Goal: Information Seeking & Learning: Check status

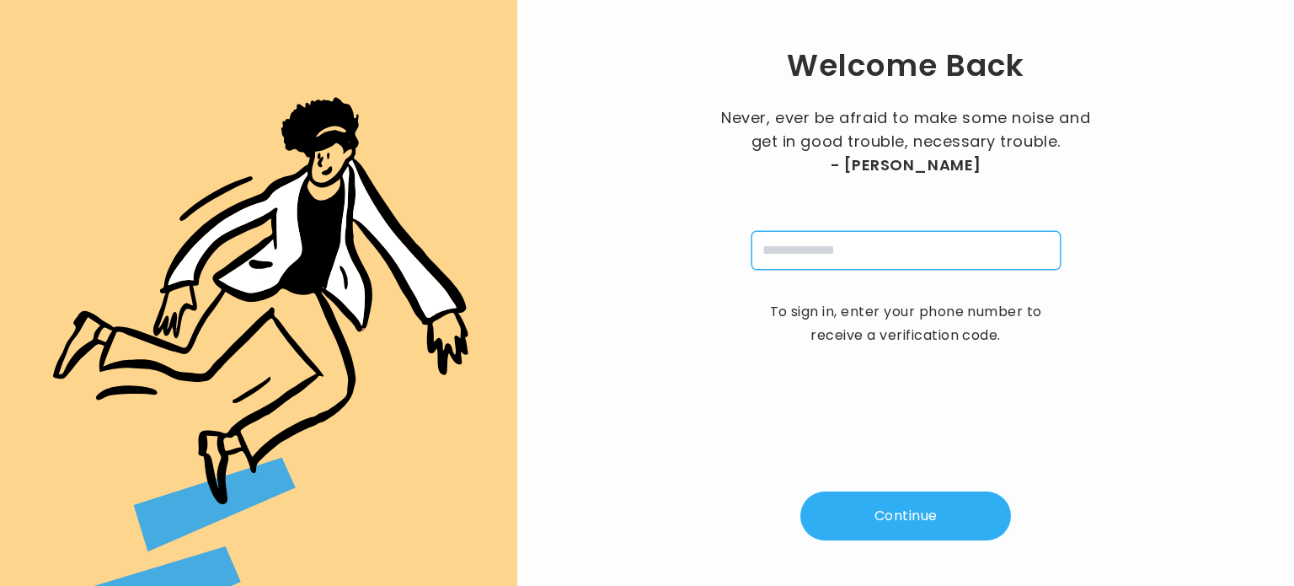
click at [777, 250] on input "tel" at bounding box center [906, 250] width 309 height 39
type input "**********"
click at [880, 520] on button "Continue" at bounding box center [906, 515] width 211 height 49
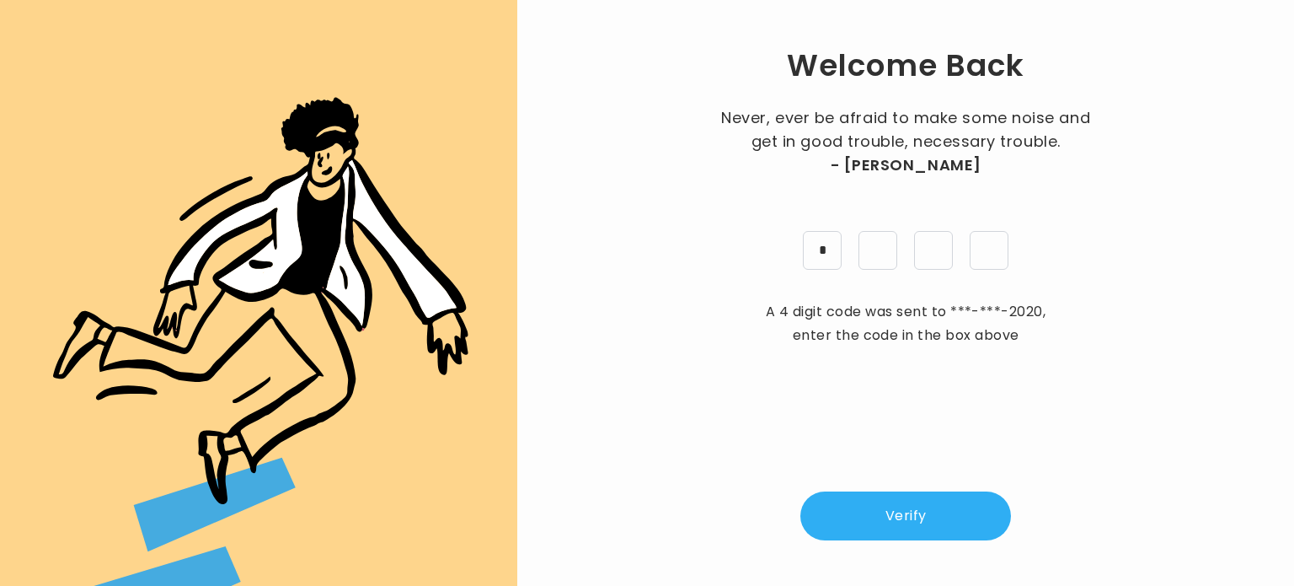
type input "*"
click at [908, 501] on button "Verify" at bounding box center [906, 515] width 211 height 49
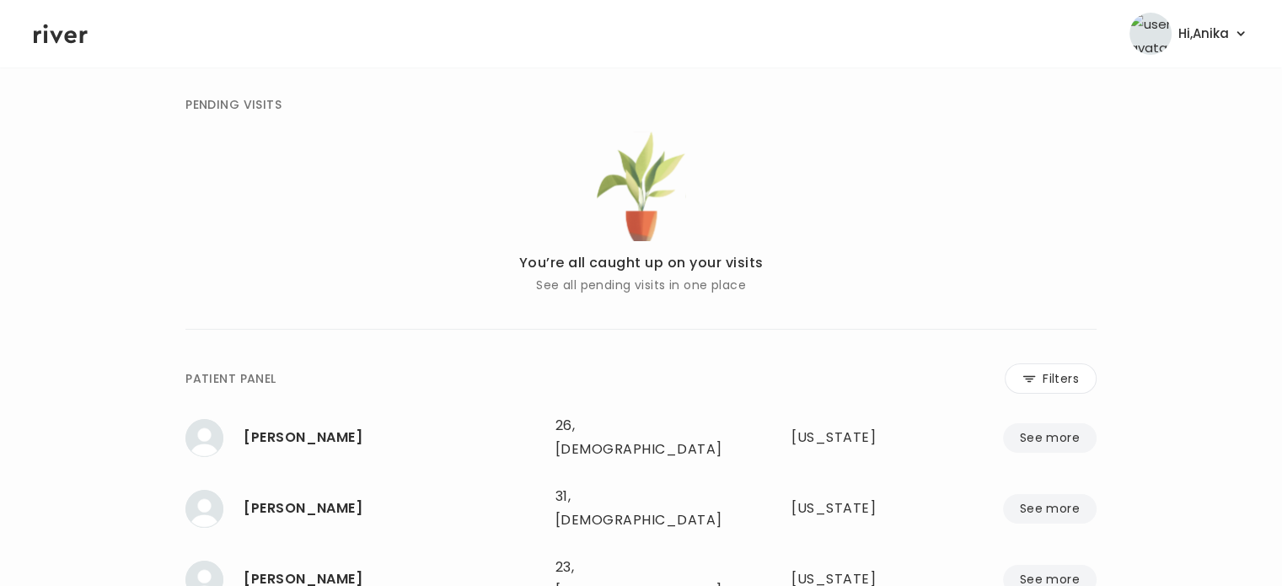
scroll to position [81, 0]
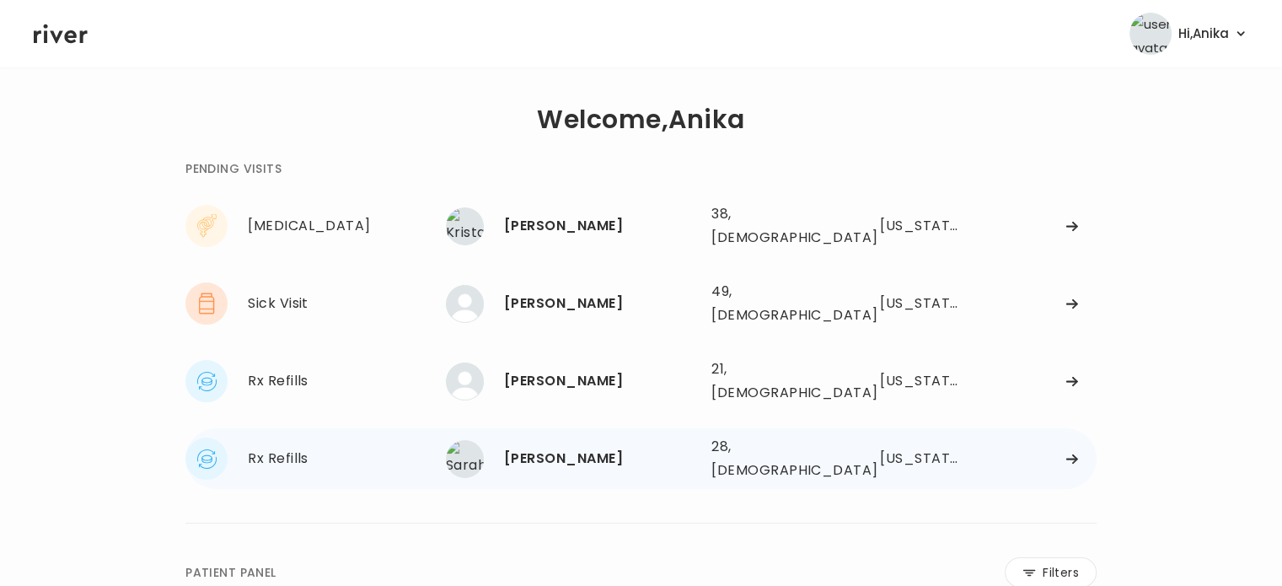
click at [570, 447] on div "[PERSON_NAME]" at bounding box center [601, 459] width 194 height 24
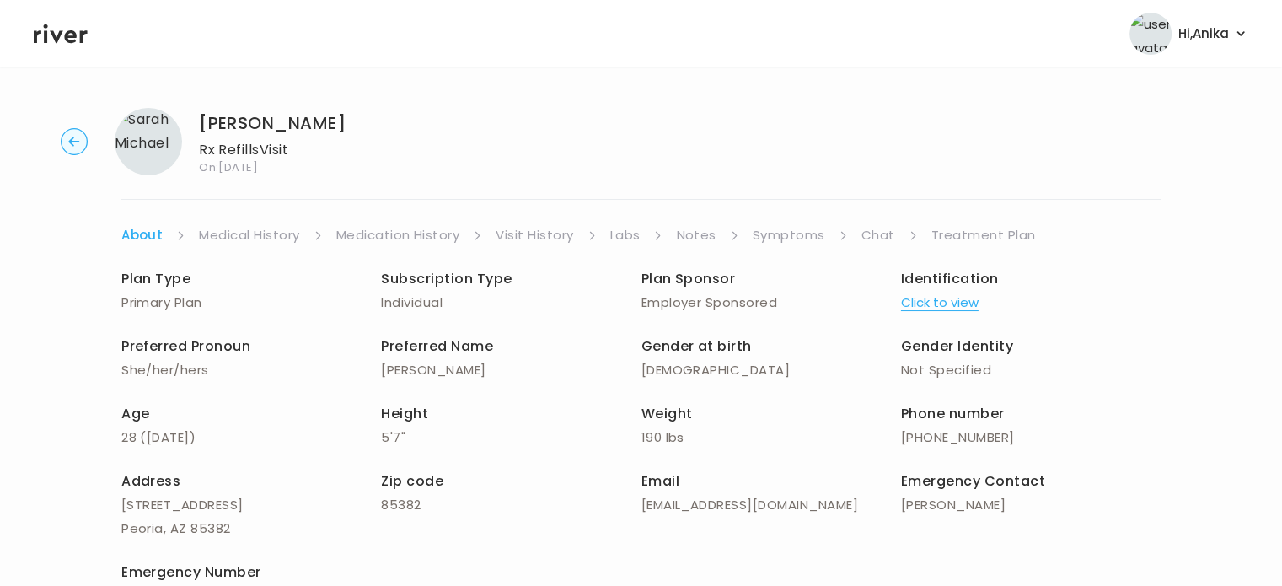
click at [942, 304] on button "Click to view" at bounding box center [940, 303] width 78 height 24
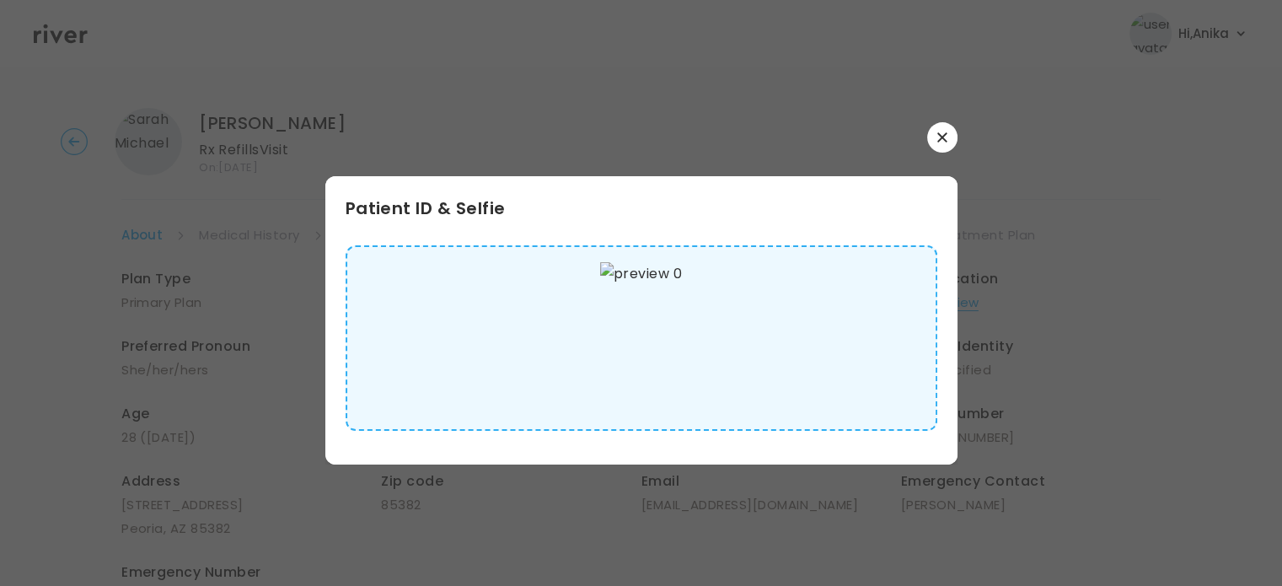
click at [946, 140] on icon "button" at bounding box center [942, 137] width 10 height 10
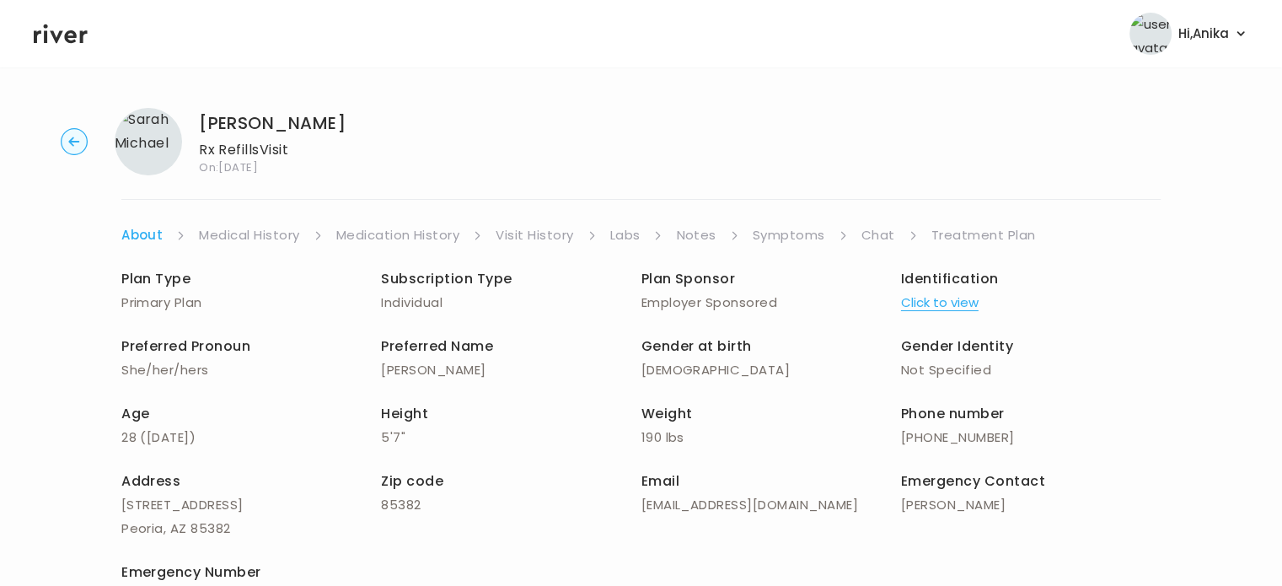
click at [240, 232] on link "Medical History" at bounding box center [249, 235] width 100 height 24
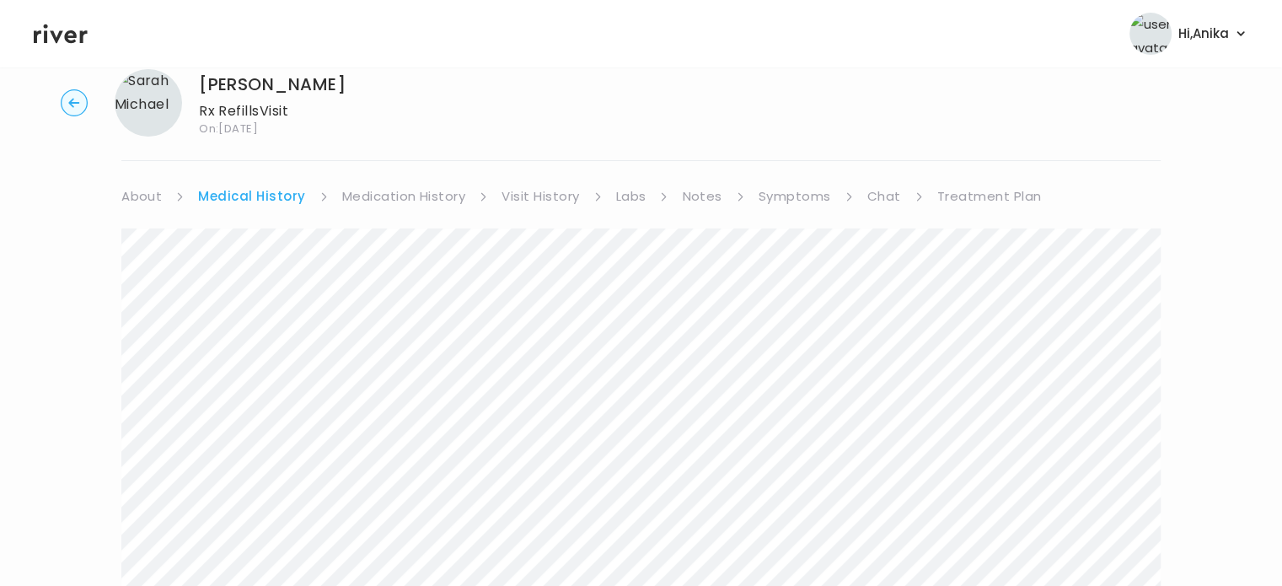
scroll to position [38, 0]
click at [387, 201] on link "Medication History" at bounding box center [404, 197] width 124 height 24
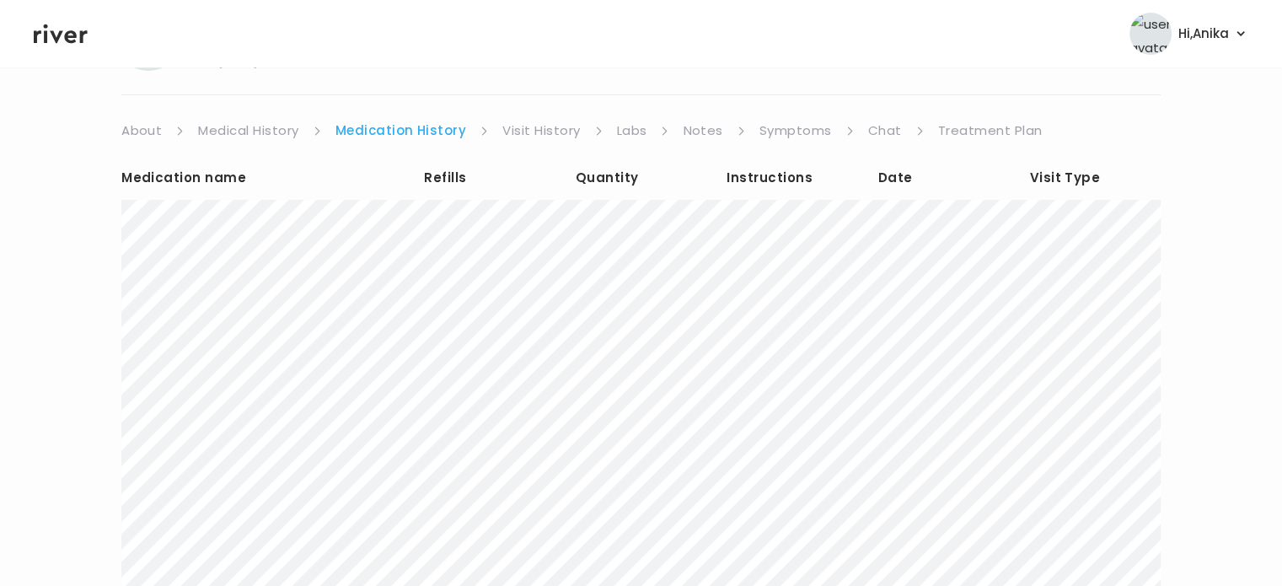
scroll to position [104, 0]
click at [533, 134] on link "Visit History" at bounding box center [541, 131] width 78 height 24
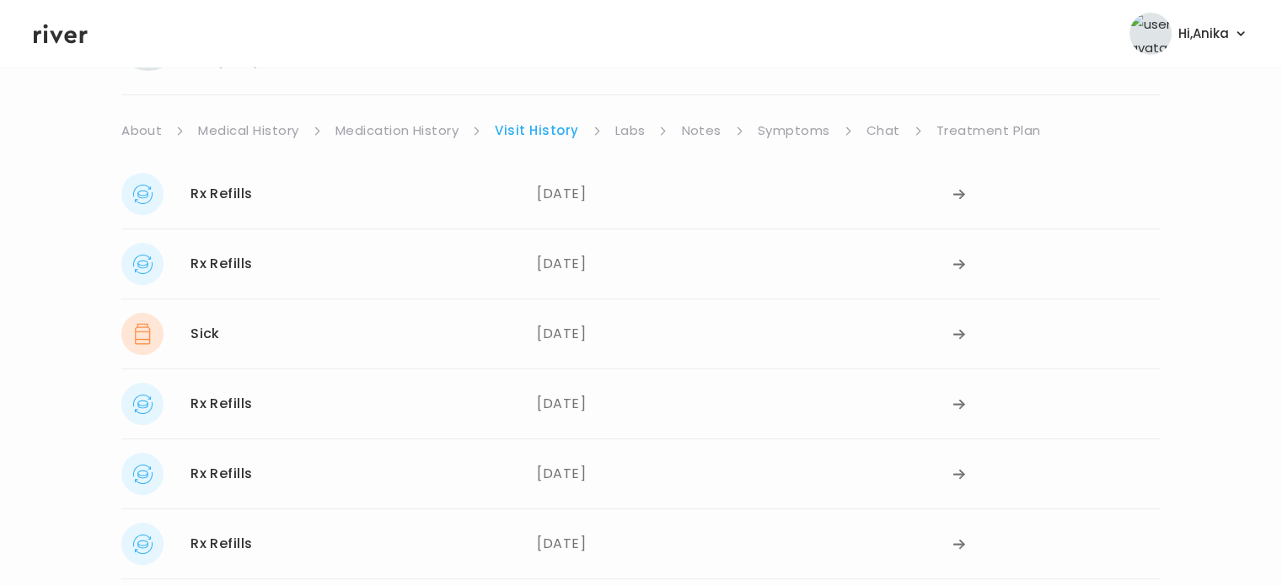
click at [624, 133] on link "Labs" at bounding box center [630, 131] width 30 height 24
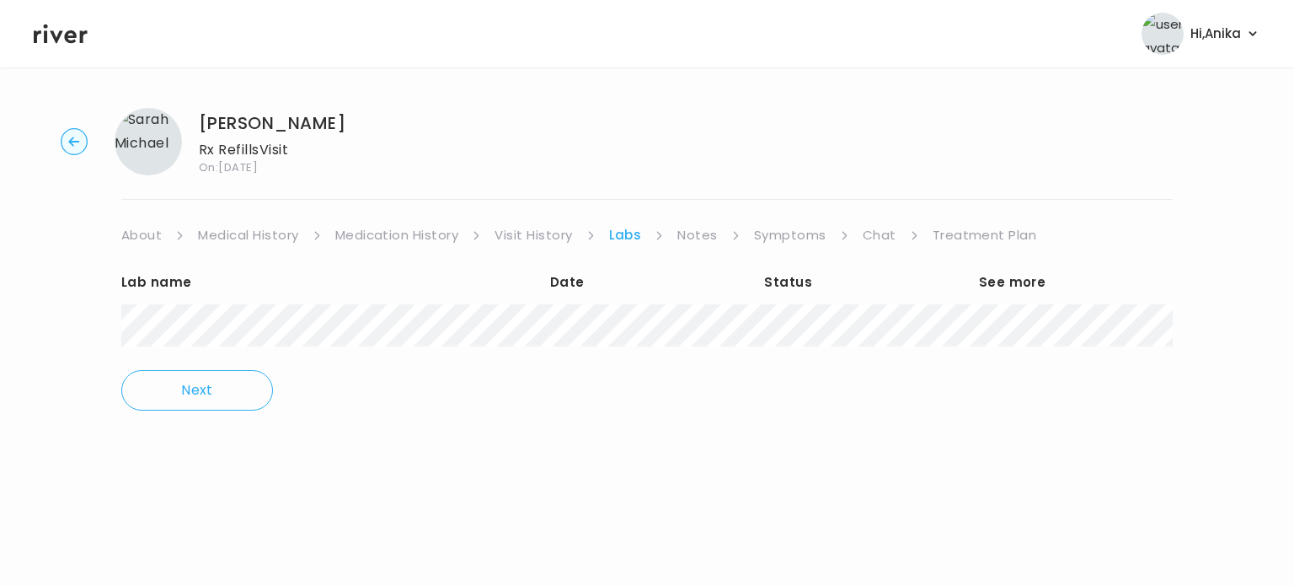
click at [699, 234] on link "Notes" at bounding box center [697, 235] width 40 height 24
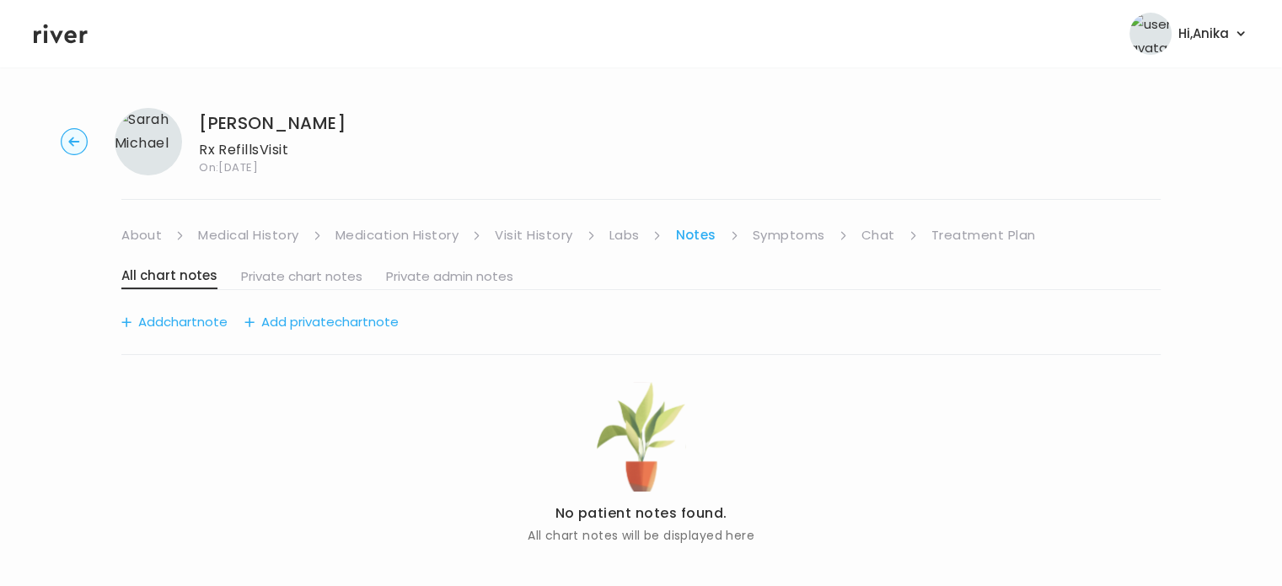
click at [782, 237] on link "Symptoms" at bounding box center [788, 235] width 72 height 24
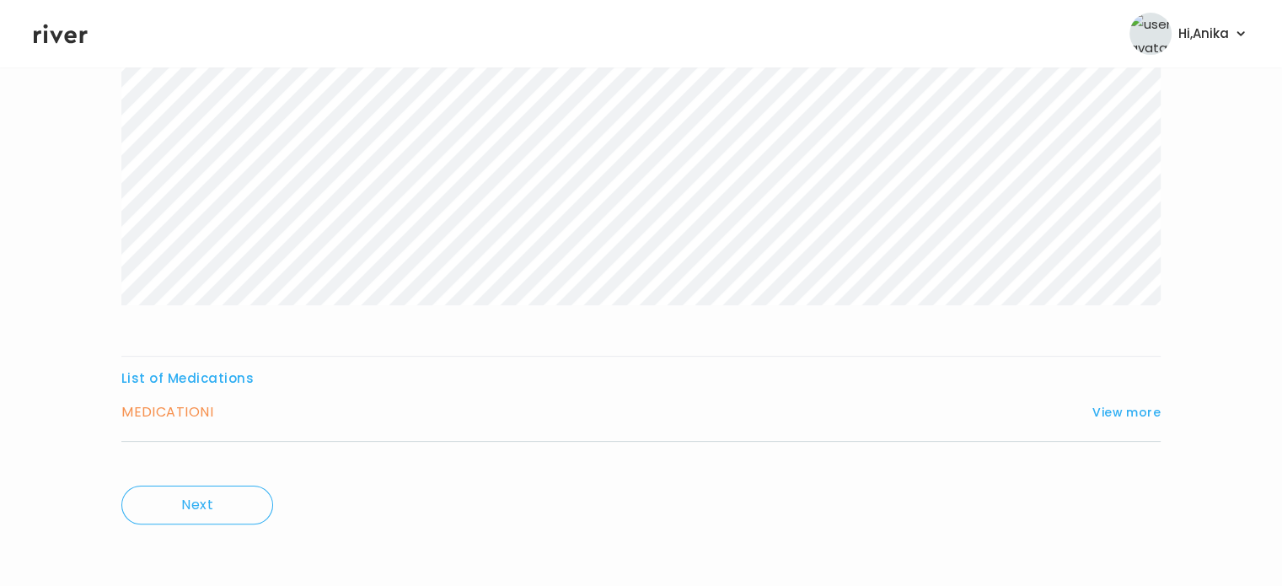
scroll to position [280, 0]
click at [1139, 417] on button "View more" at bounding box center [1126, 411] width 68 height 20
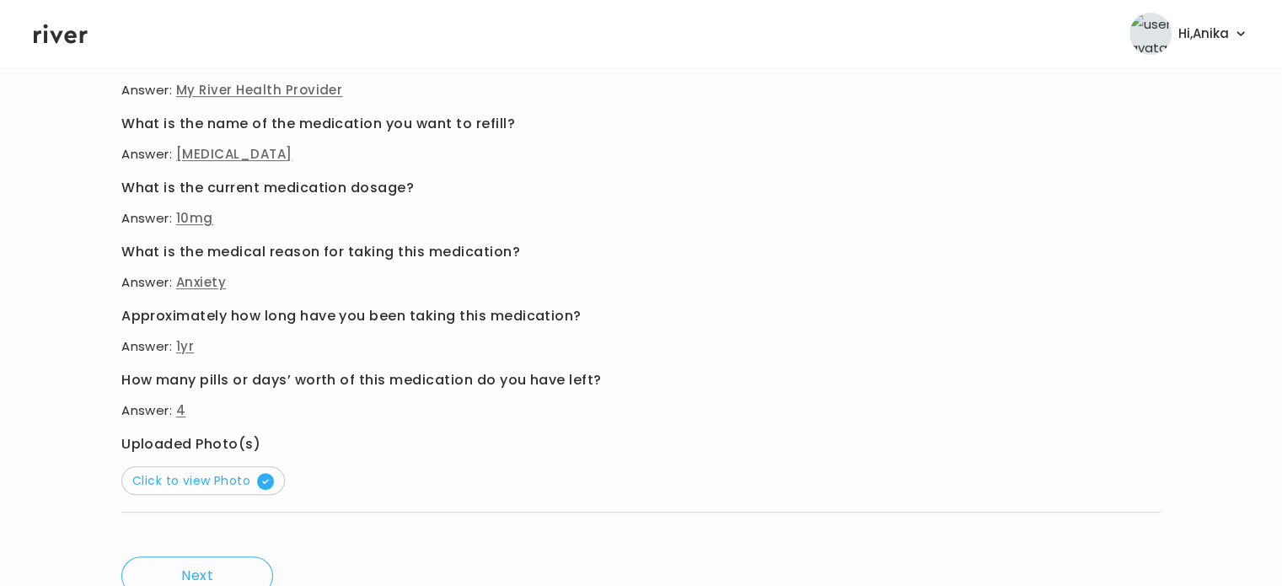
scroll to position [705, 0]
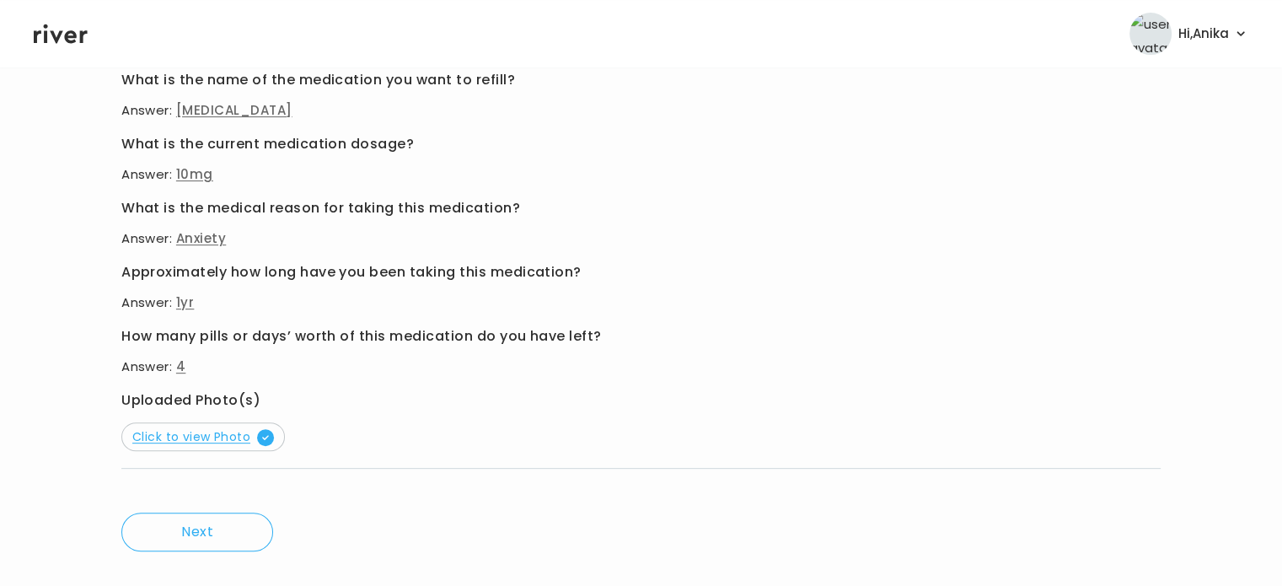
click at [229, 436] on span "Click to view Photo" at bounding box center [203, 436] width 142 height 17
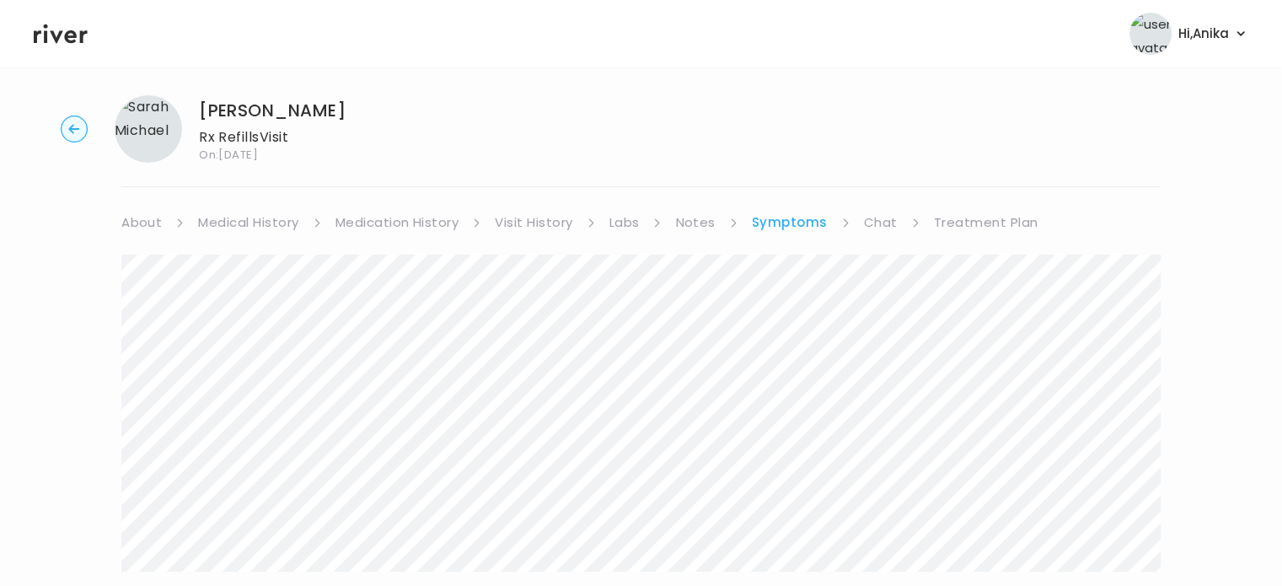
scroll to position [0, 0]
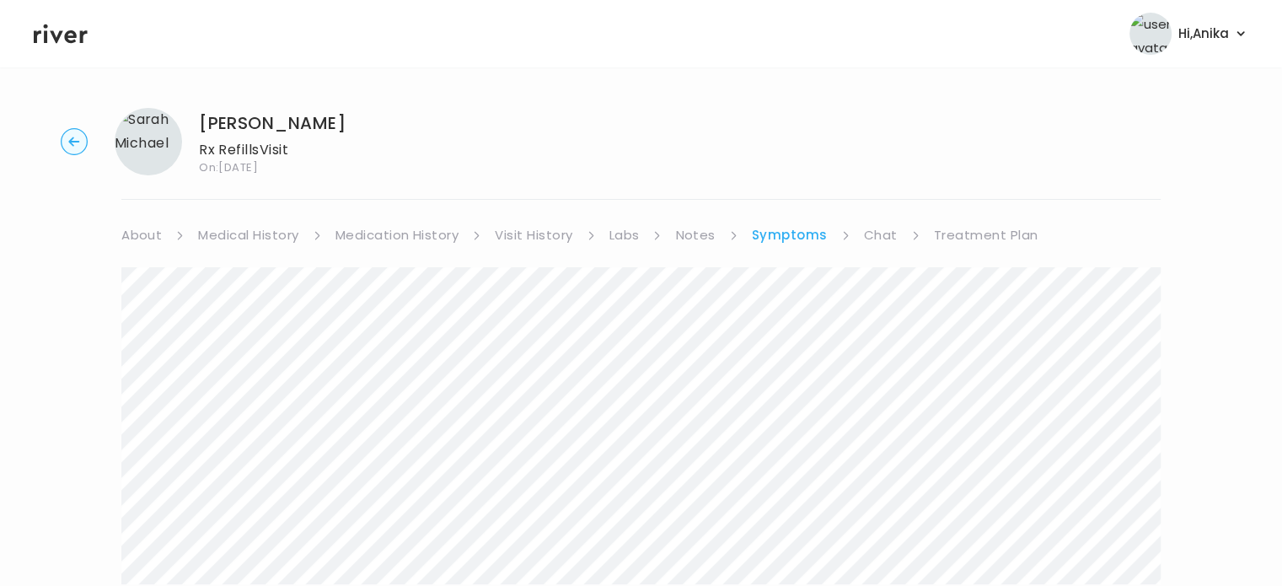
click at [951, 235] on link "Treatment Plan" at bounding box center [986, 235] width 104 height 24
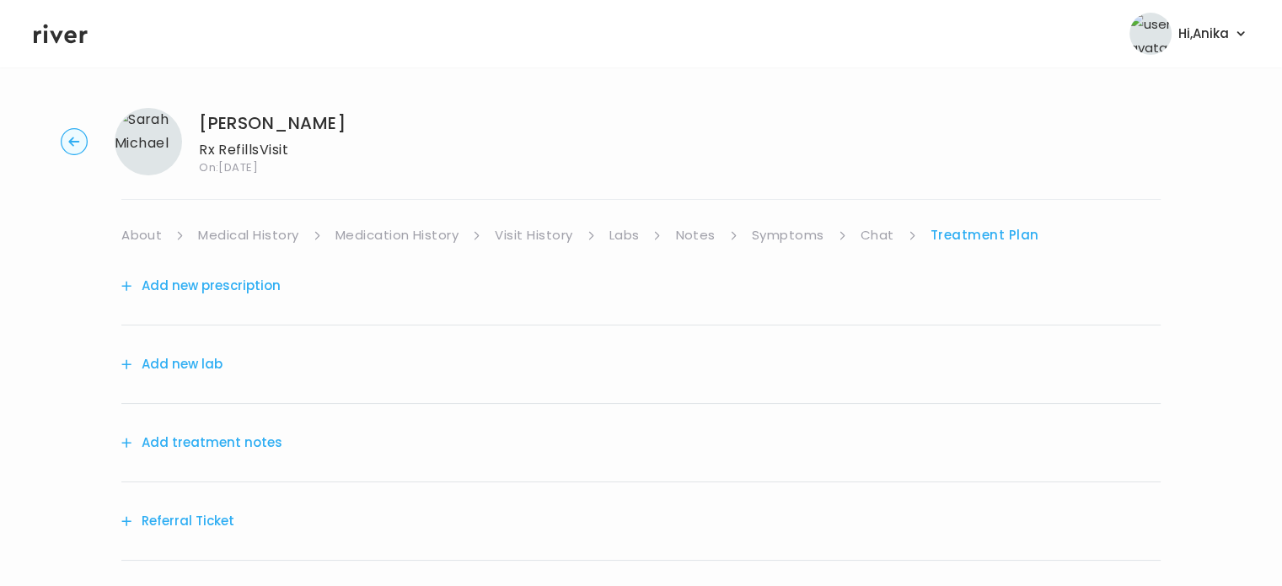
click at [201, 437] on button "Add treatment notes" at bounding box center [201, 443] width 161 height 24
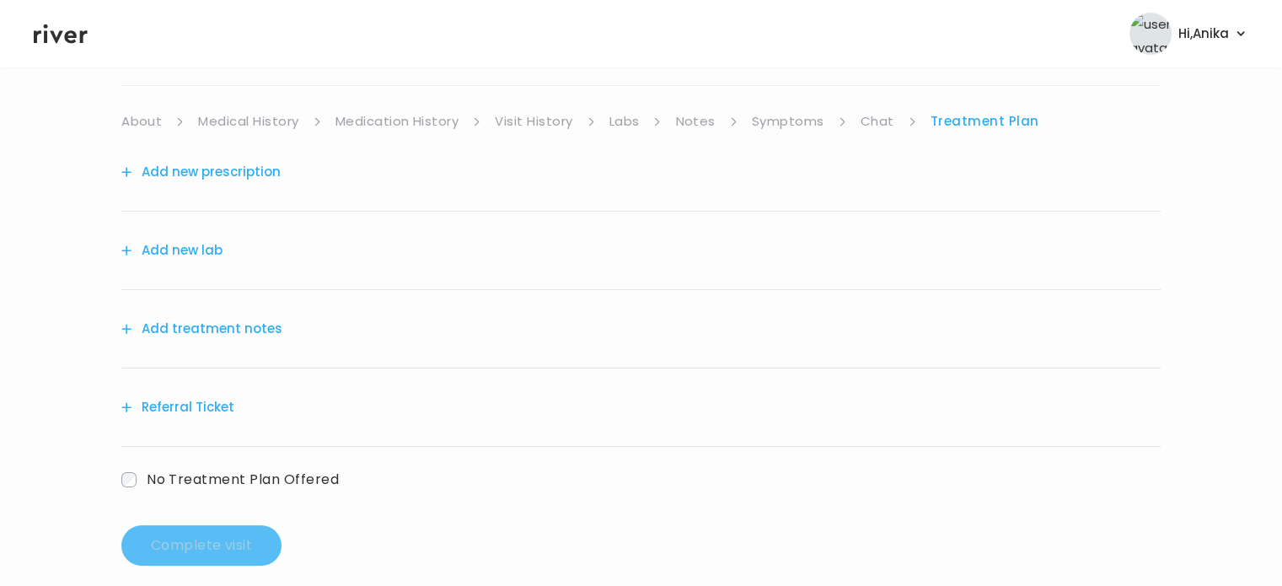
scroll to position [132, 0]
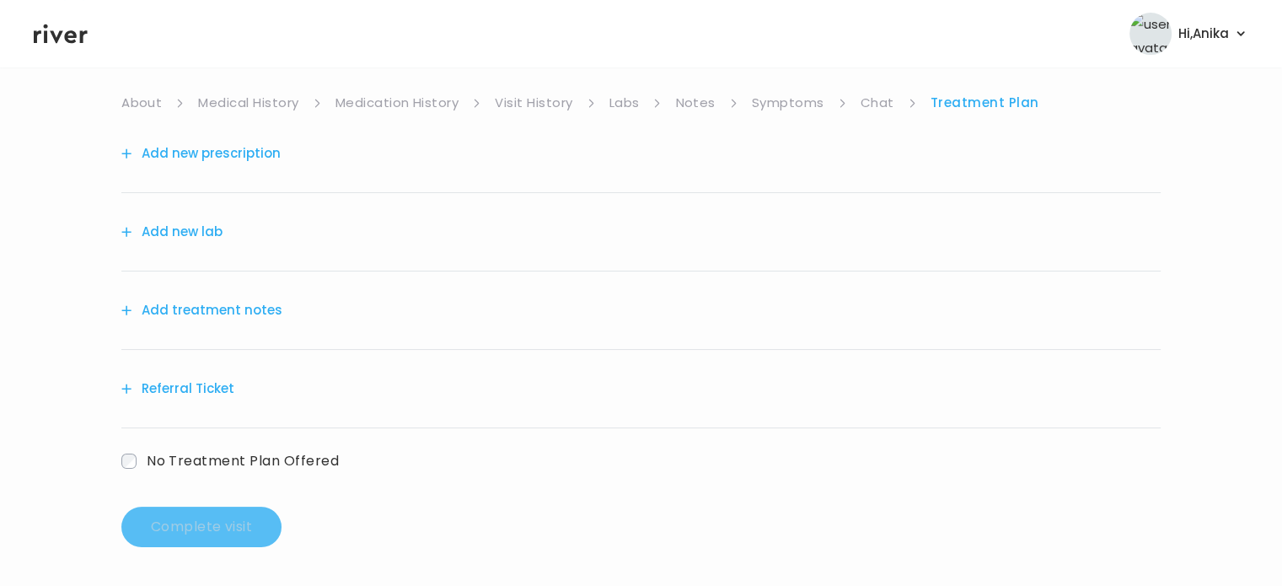
click at [250, 316] on button "Add treatment notes" at bounding box center [201, 310] width 161 height 24
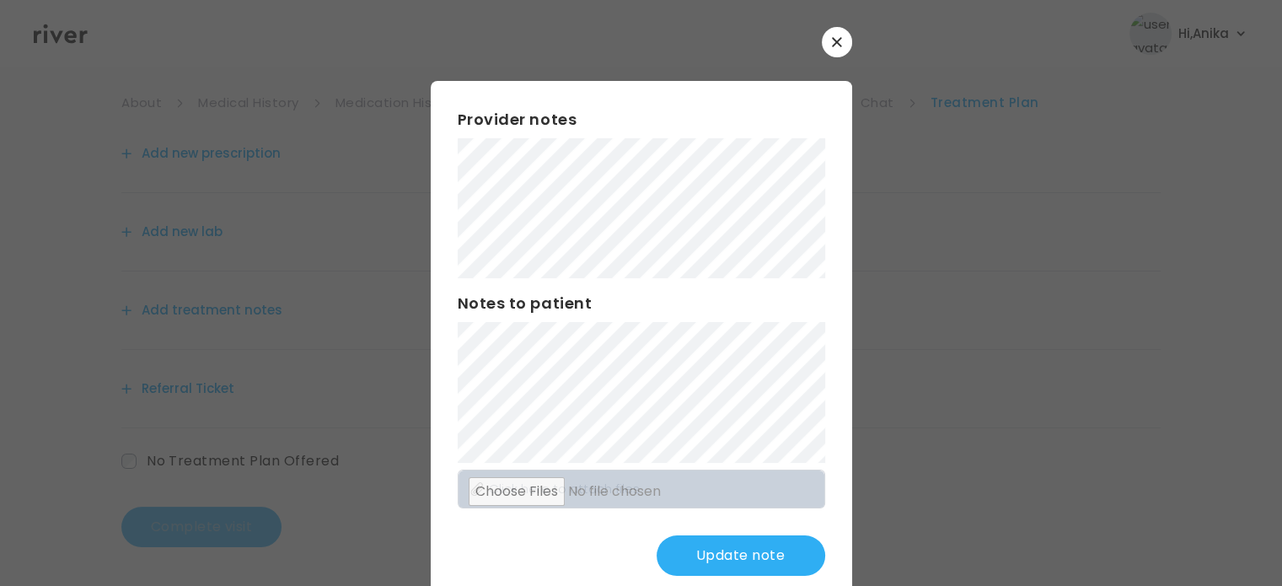
scroll to position [0, 0]
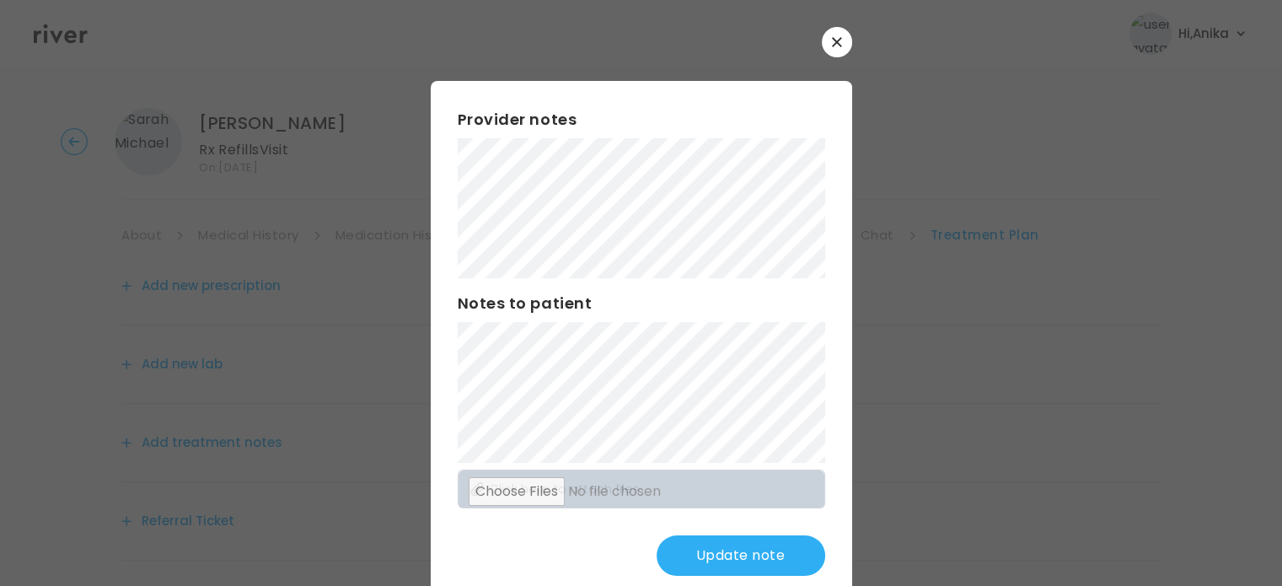
click at [709, 542] on button "Update note" at bounding box center [740, 555] width 169 height 40
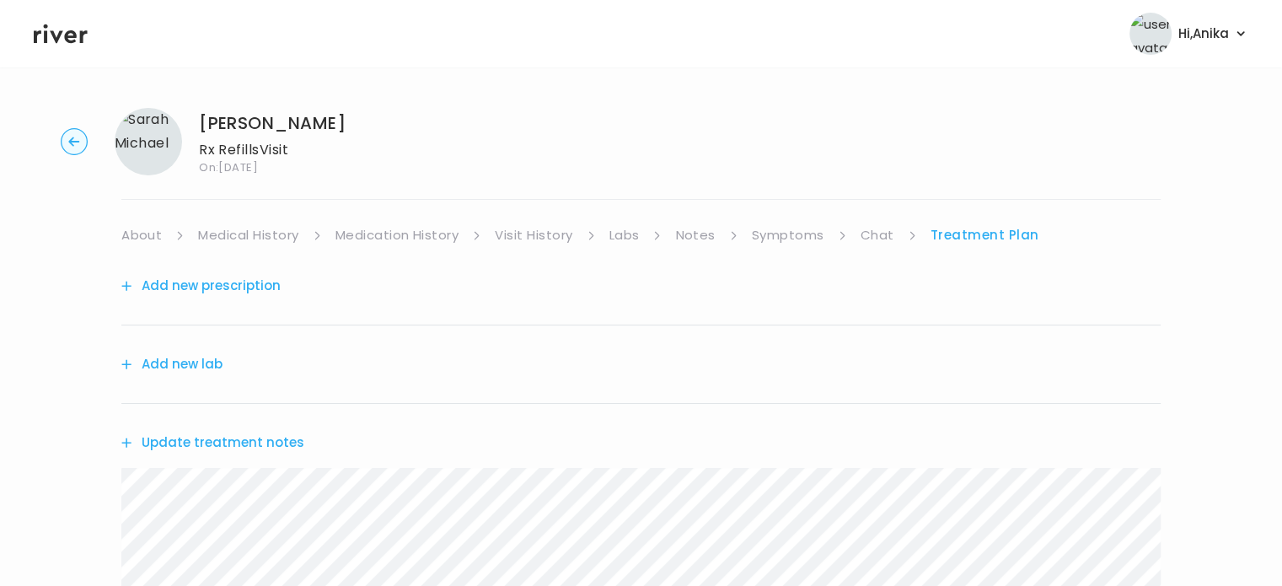
click at [222, 286] on button "Add new prescription" at bounding box center [200, 286] width 159 height 24
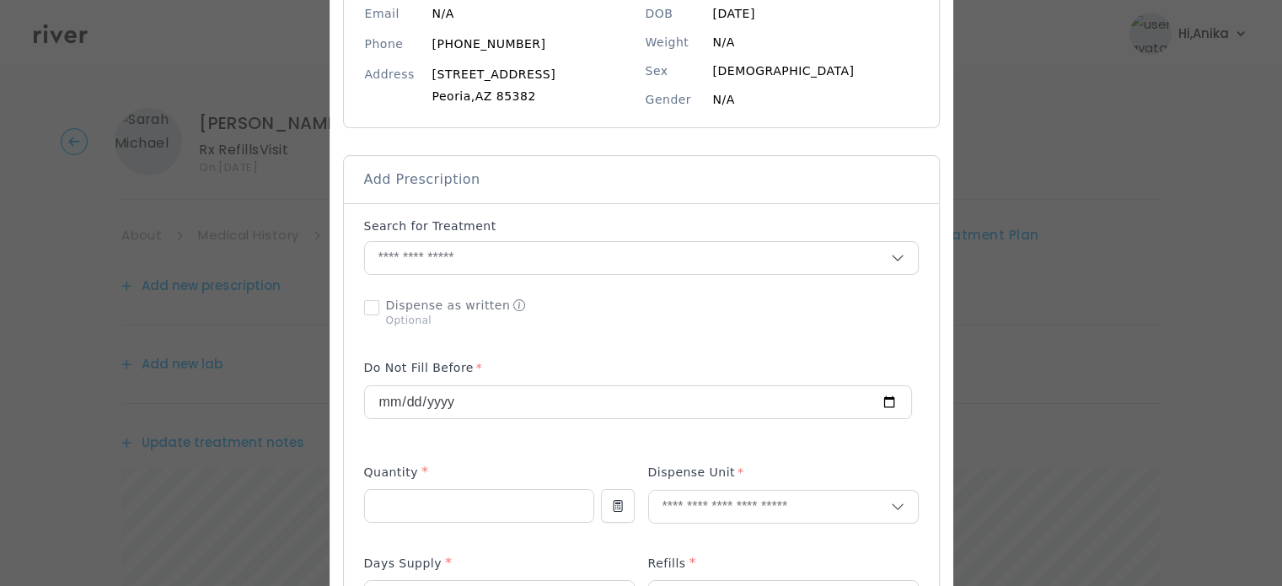
scroll to position [259, 0]
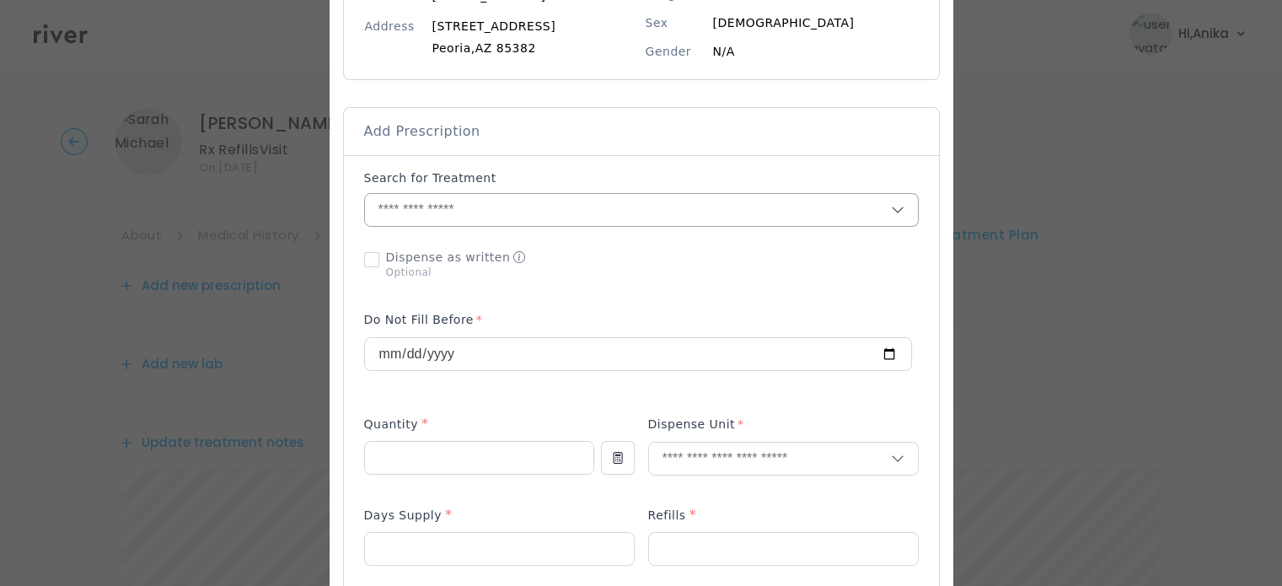
click at [458, 212] on input "text" at bounding box center [628, 210] width 526 height 32
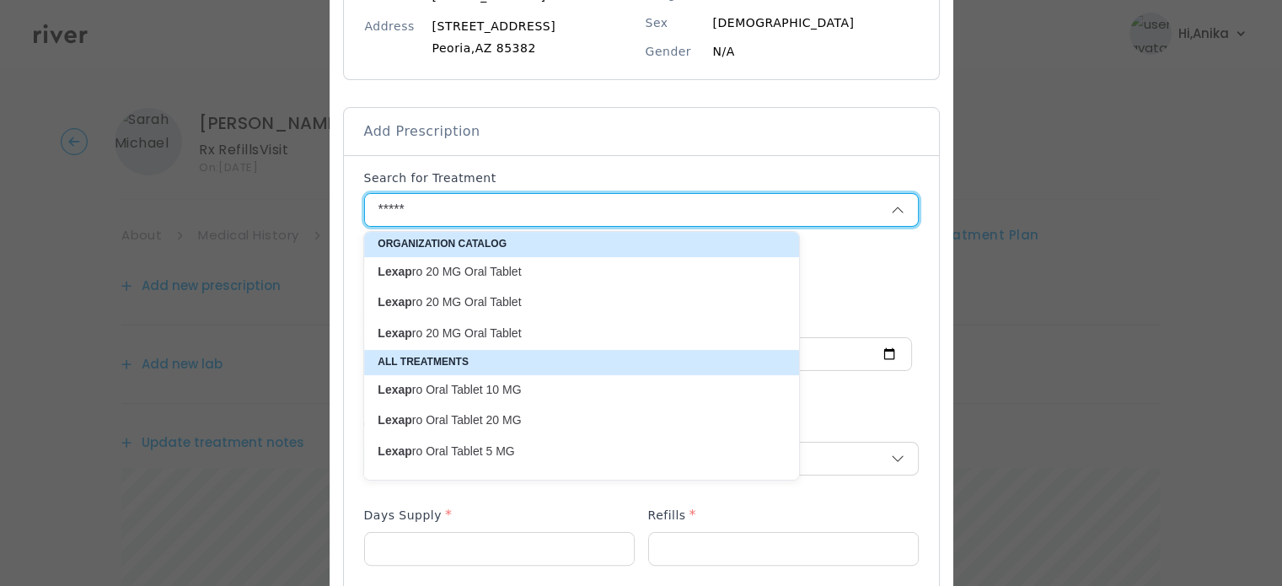
click at [509, 388] on p "Lexap ro Oral Tablet 10 MG" at bounding box center [572, 390] width 388 height 16
type input "**********"
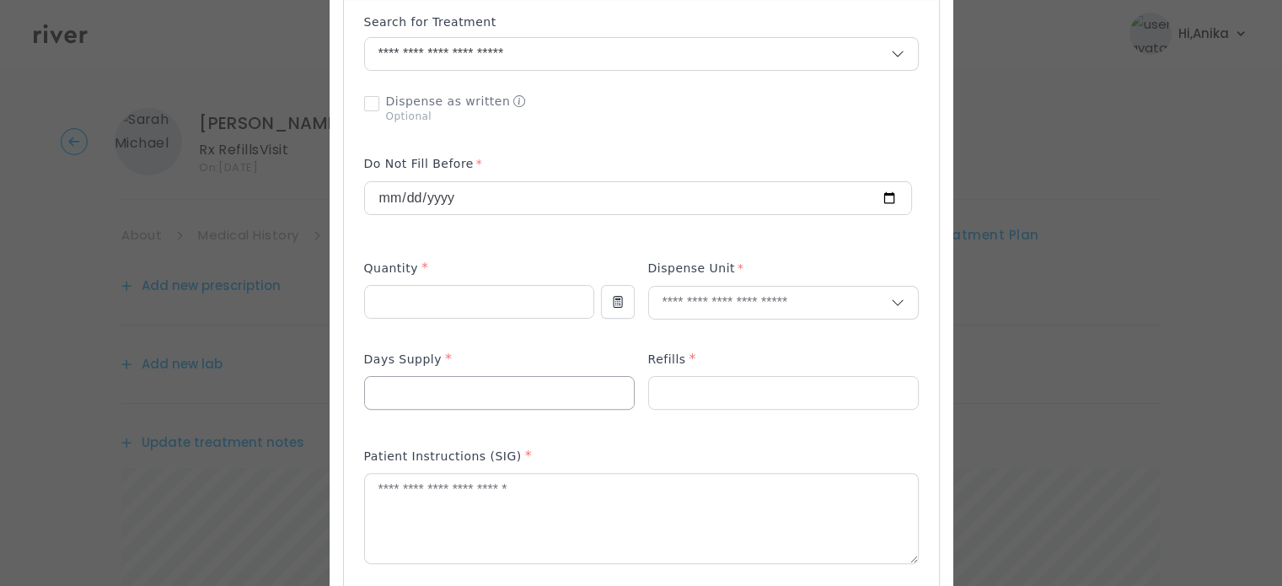
scroll to position [423, 0]
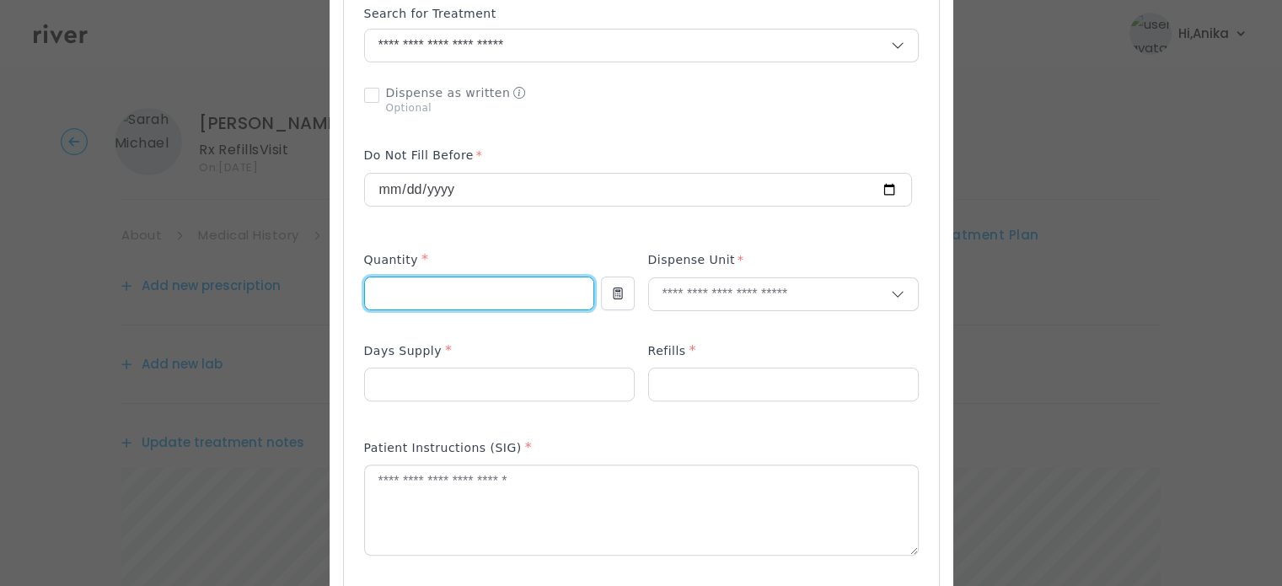
click at [469, 295] on input "number" at bounding box center [479, 293] width 228 height 32
type input "**"
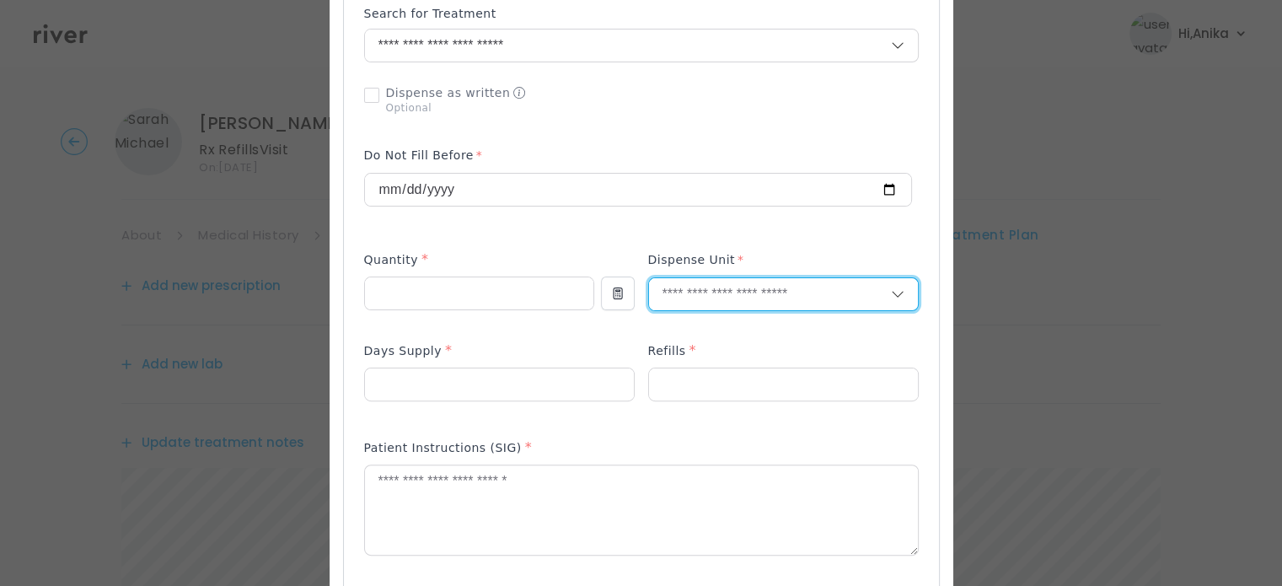
click at [684, 298] on input "text" at bounding box center [770, 294] width 242 height 32
type input "******"
click at [684, 324] on p "Tablet" at bounding box center [783, 330] width 222 height 24
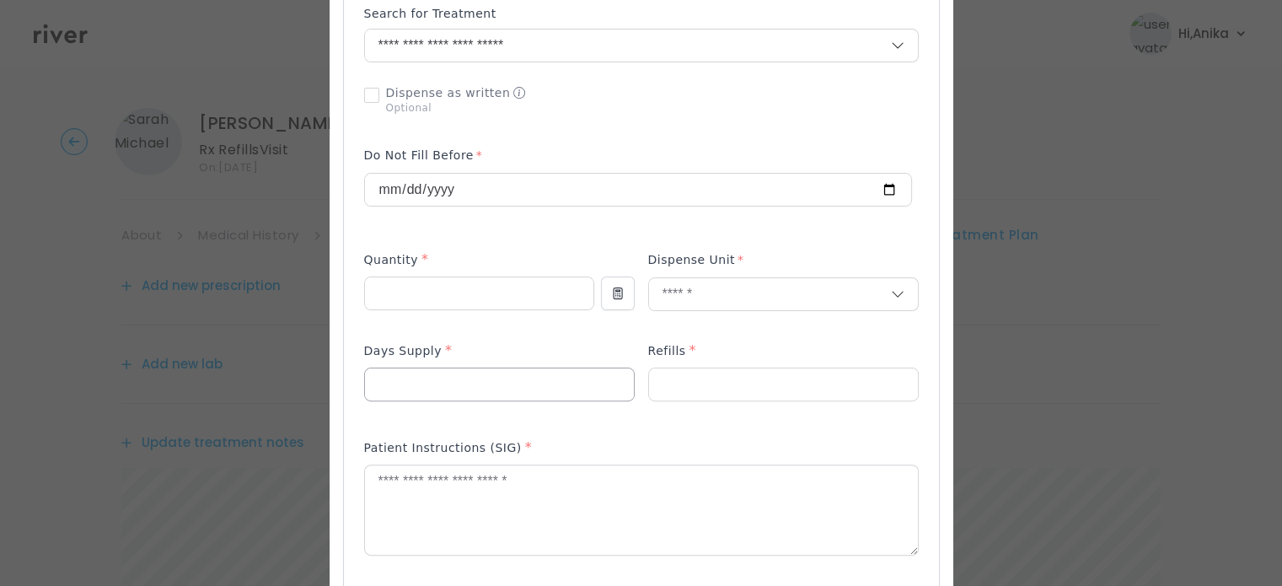
click at [525, 387] on input "number" at bounding box center [499, 384] width 269 height 32
type input "**"
click at [731, 380] on input "number" at bounding box center [783, 384] width 269 height 32
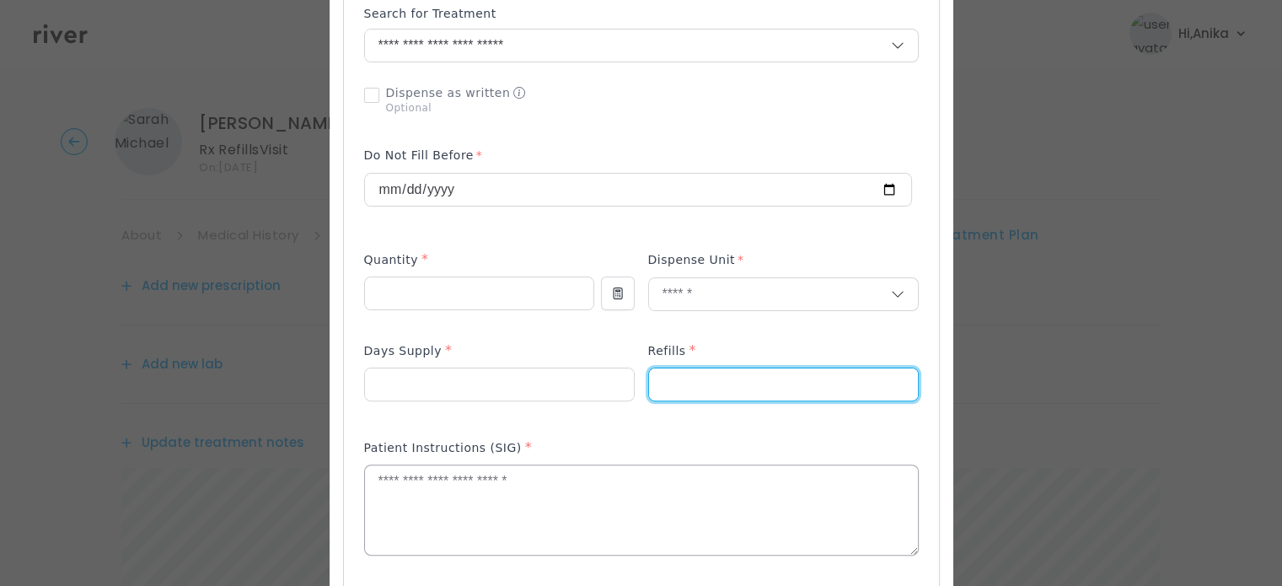
type input "*"
click at [701, 531] on textarea at bounding box center [641, 509] width 553 height 89
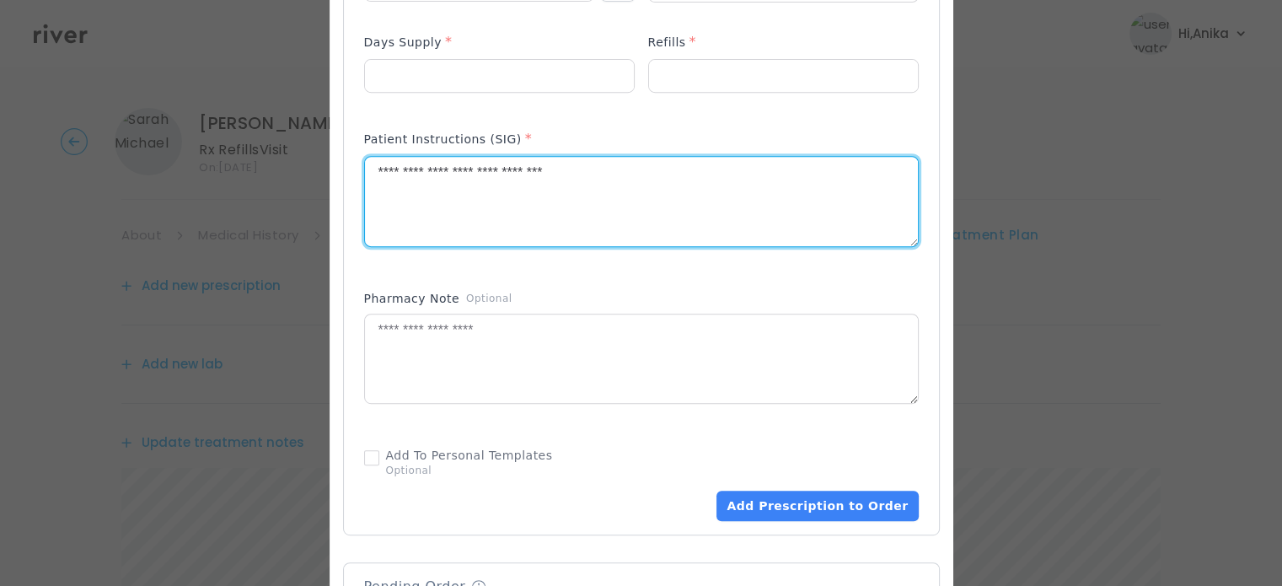
scroll to position [772, 0]
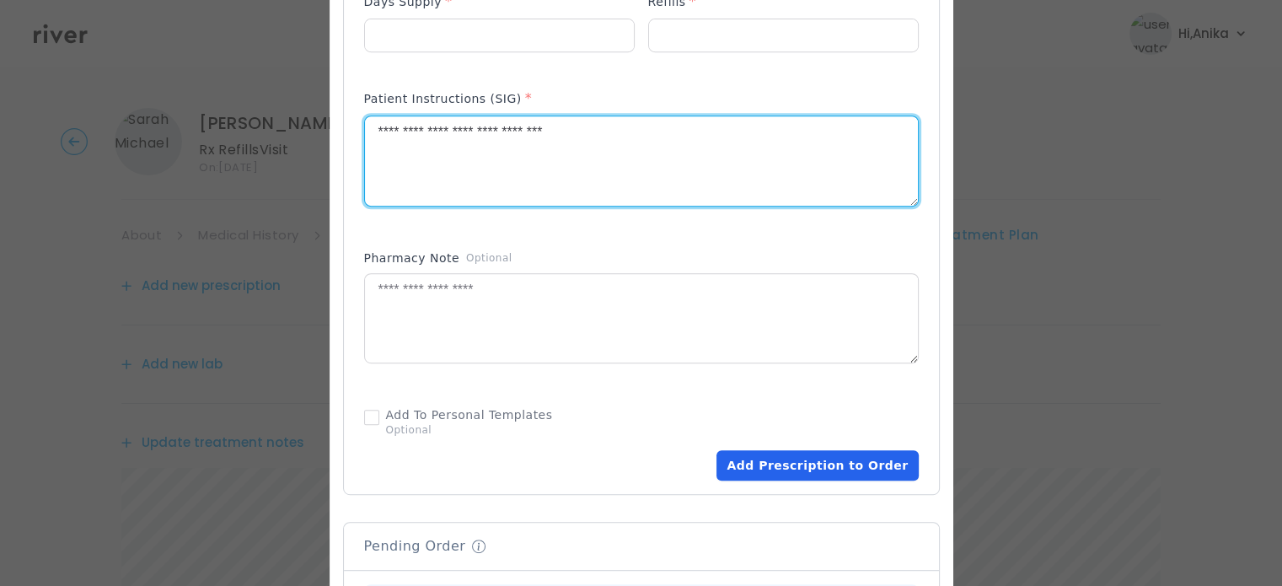
type textarea "**********"
click at [819, 470] on button "Add Prescription to Order" at bounding box center [816, 465] width 201 height 30
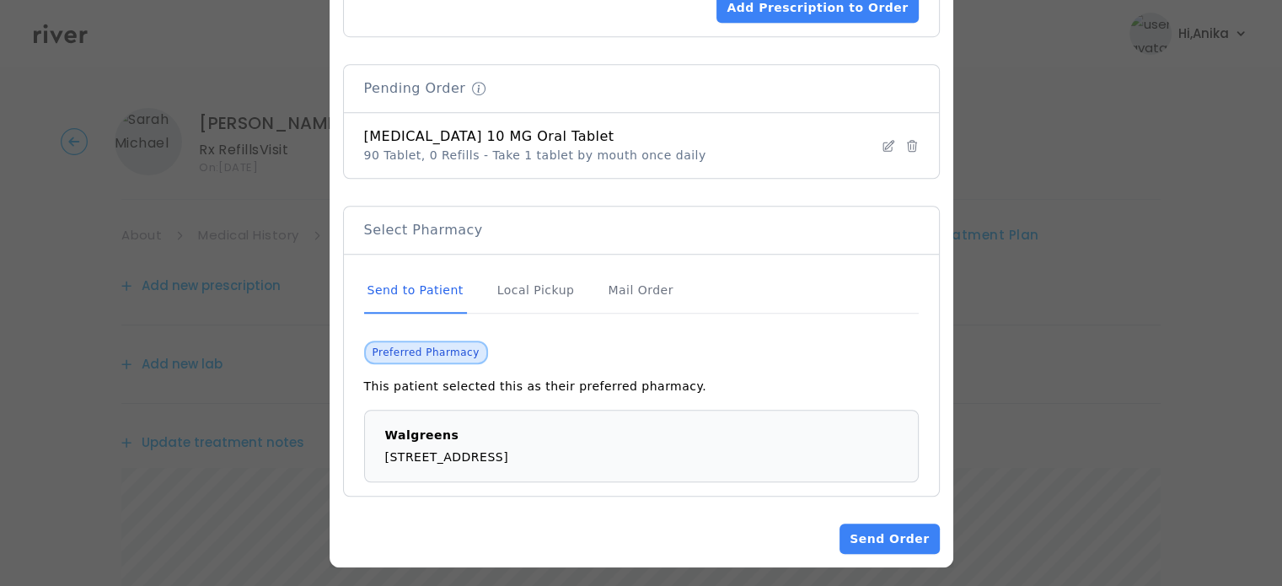
scroll to position [1234, 0]
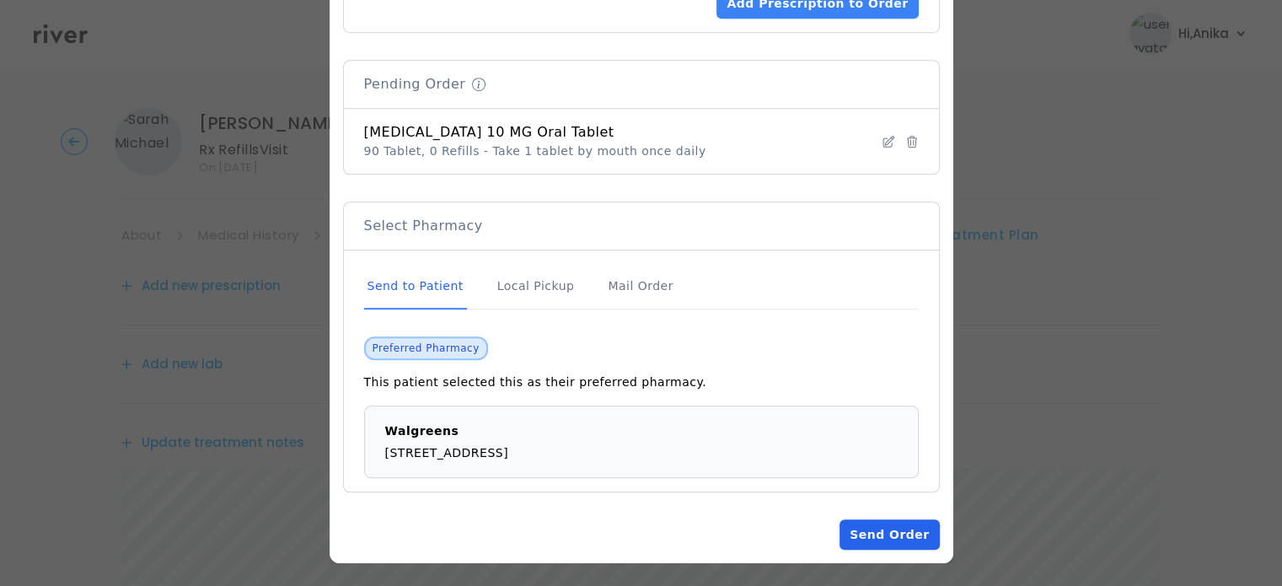
click at [879, 523] on button "Send Order" at bounding box center [888, 534] width 99 height 30
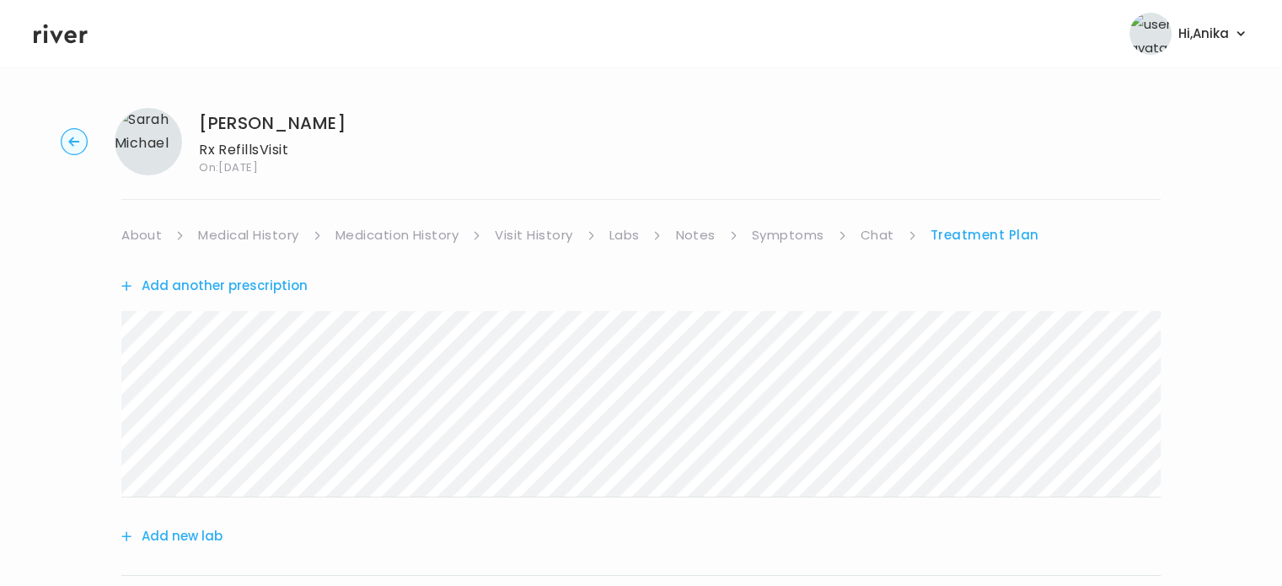
click at [436, 236] on link "Medication History" at bounding box center [397, 235] width 124 height 24
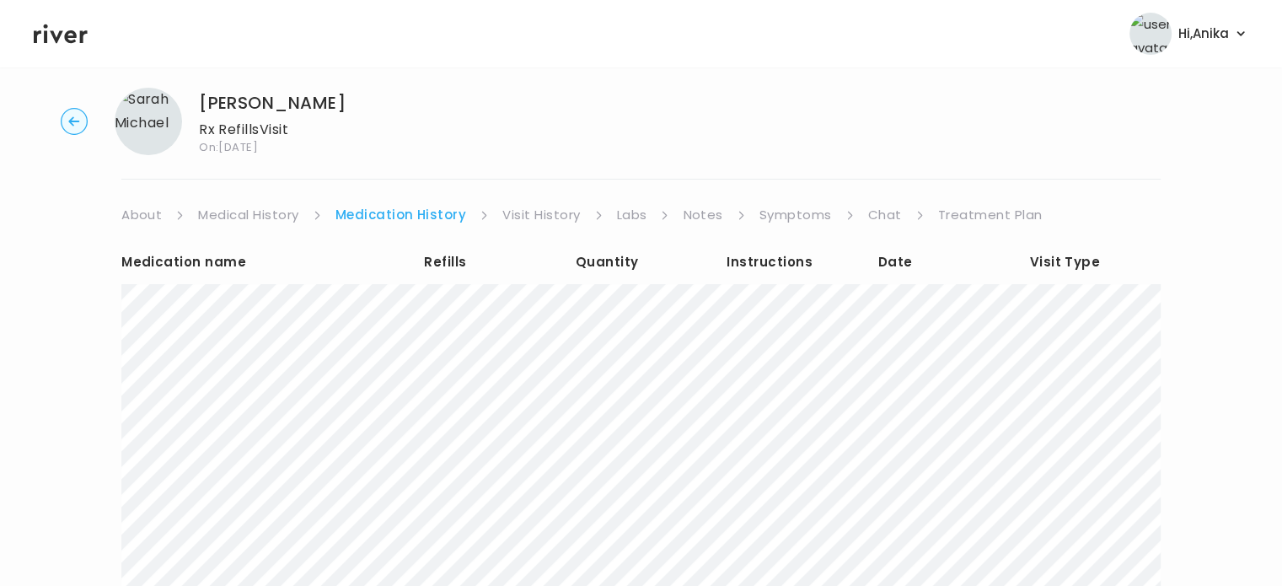
scroll to position [19, 0]
click at [976, 209] on link "Treatment Plan" at bounding box center [990, 216] width 104 height 24
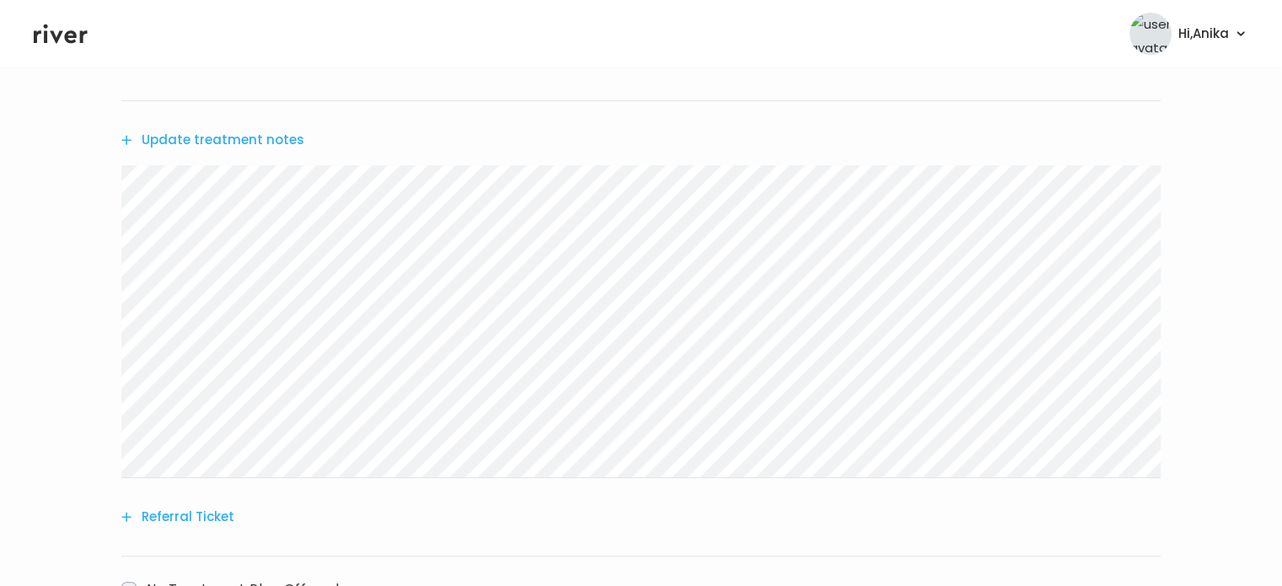
scroll to position [603, 0]
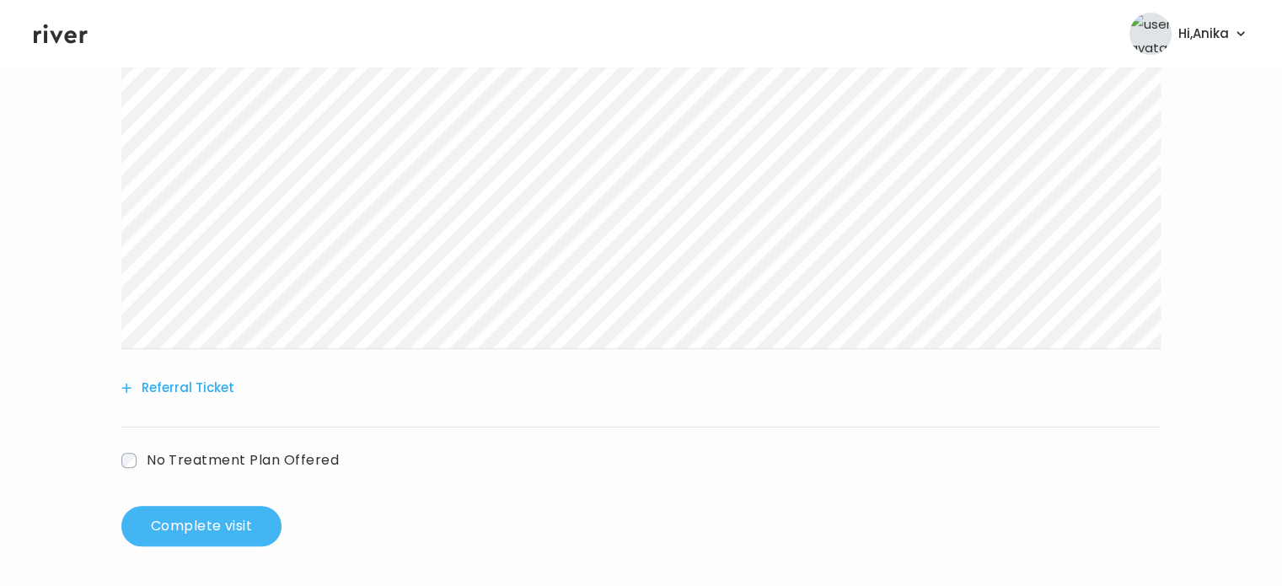
click at [215, 518] on button "Complete visit" at bounding box center [201, 526] width 160 height 40
click at [784, 52] on header "Hi, Anika Profile Logout" at bounding box center [641, 33] width 1282 height 67
click at [233, 517] on button "Complete visit" at bounding box center [201, 526] width 160 height 40
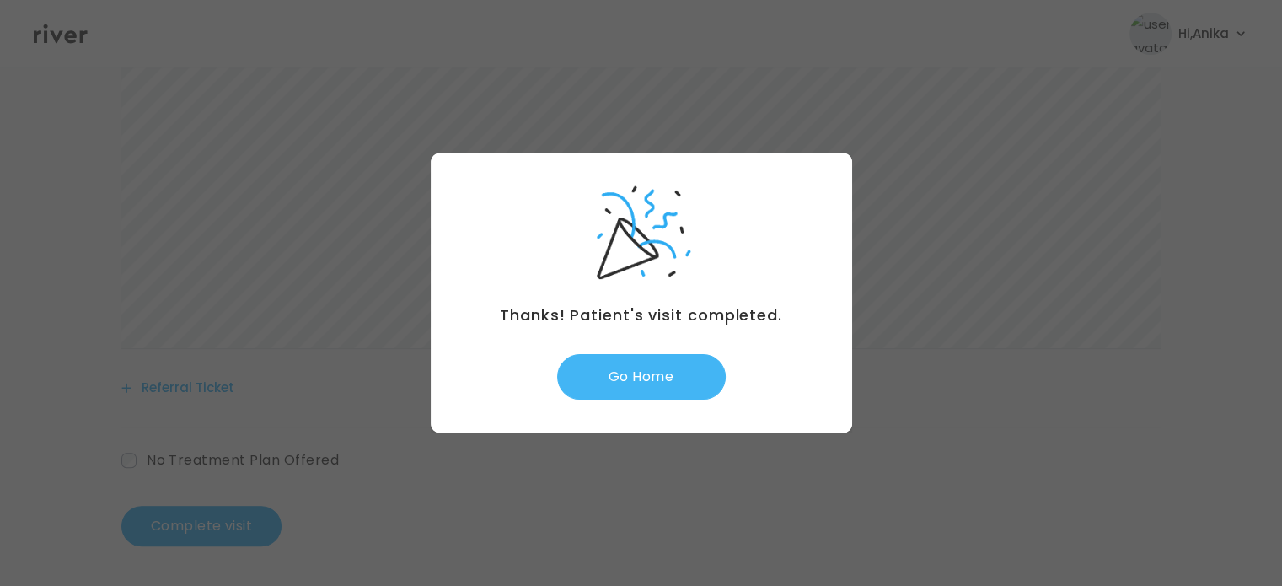
click at [651, 378] on button "Go Home" at bounding box center [641, 377] width 169 height 46
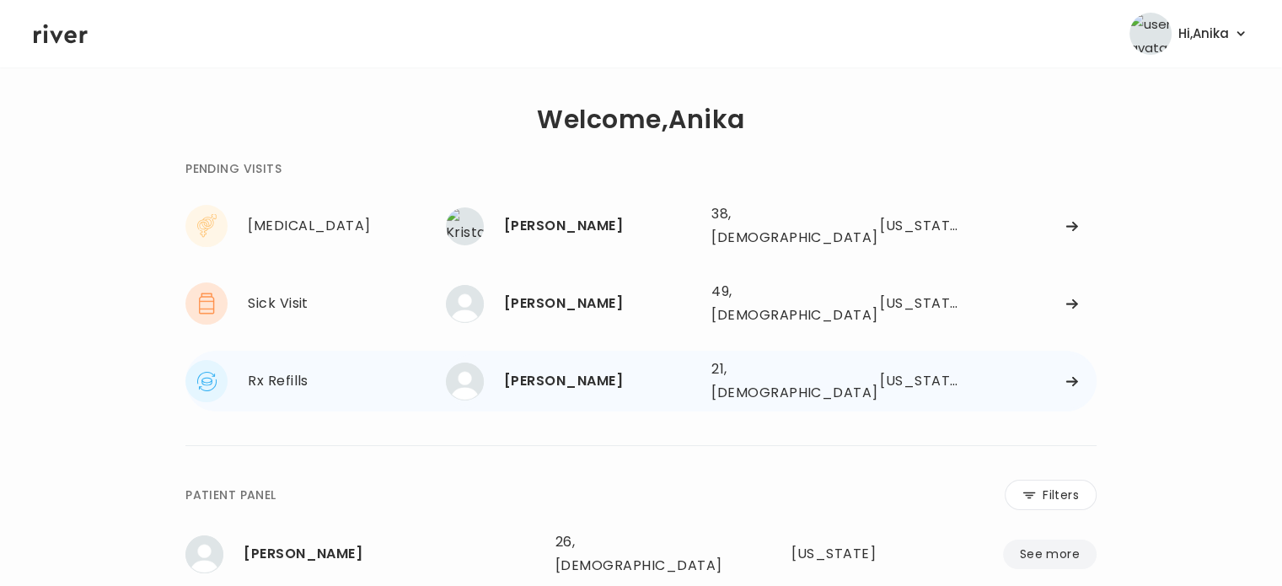
click at [530, 369] on div "[PERSON_NAME]" at bounding box center [601, 381] width 194 height 24
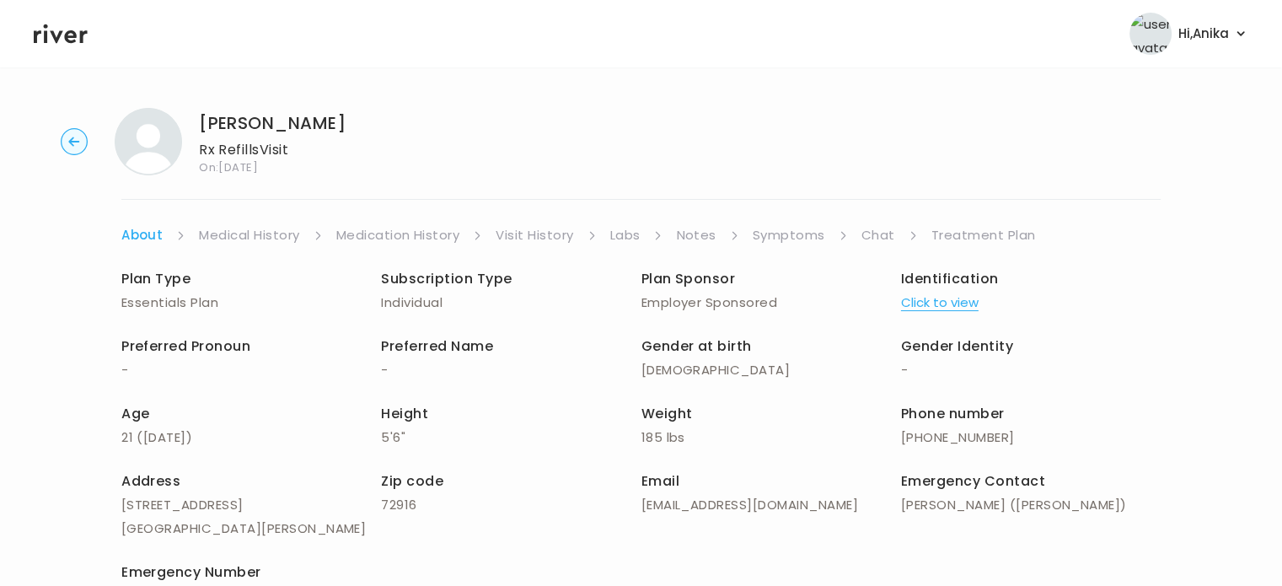
click at [927, 289] on div "Identification Click to view" at bounding box center [1031, 290] width 260 height 47
click at [928, 306] on button "Click to view" at bounding box center [940, 303] width 78 height 24
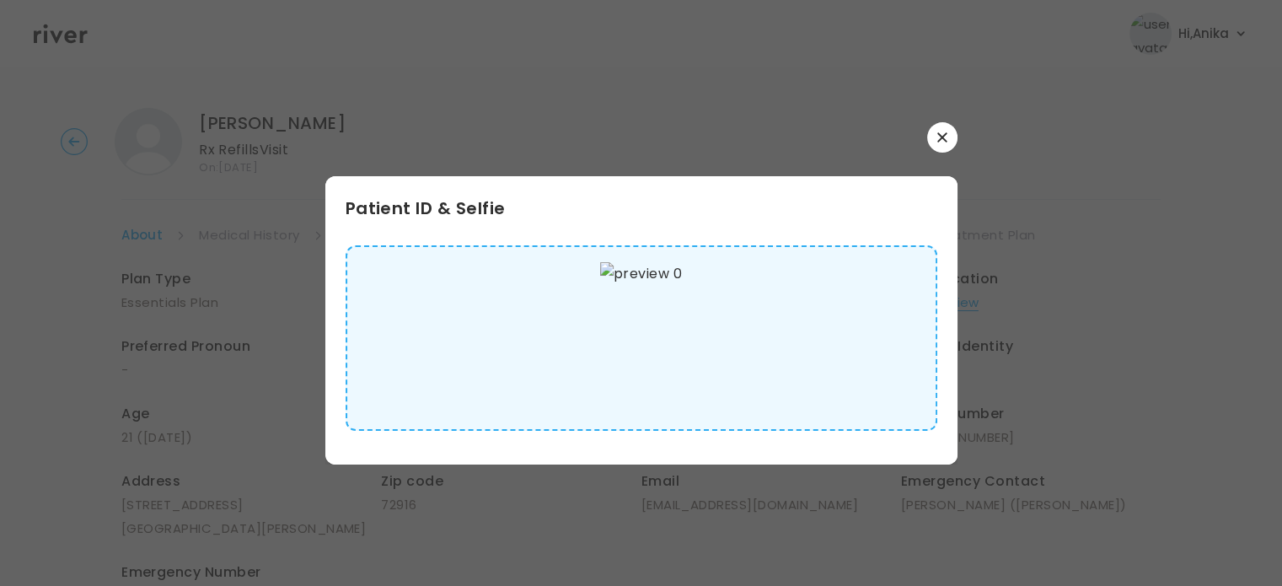
click at [947, 147] on button "button" at bounding box center [942, 137] width 30 height 30
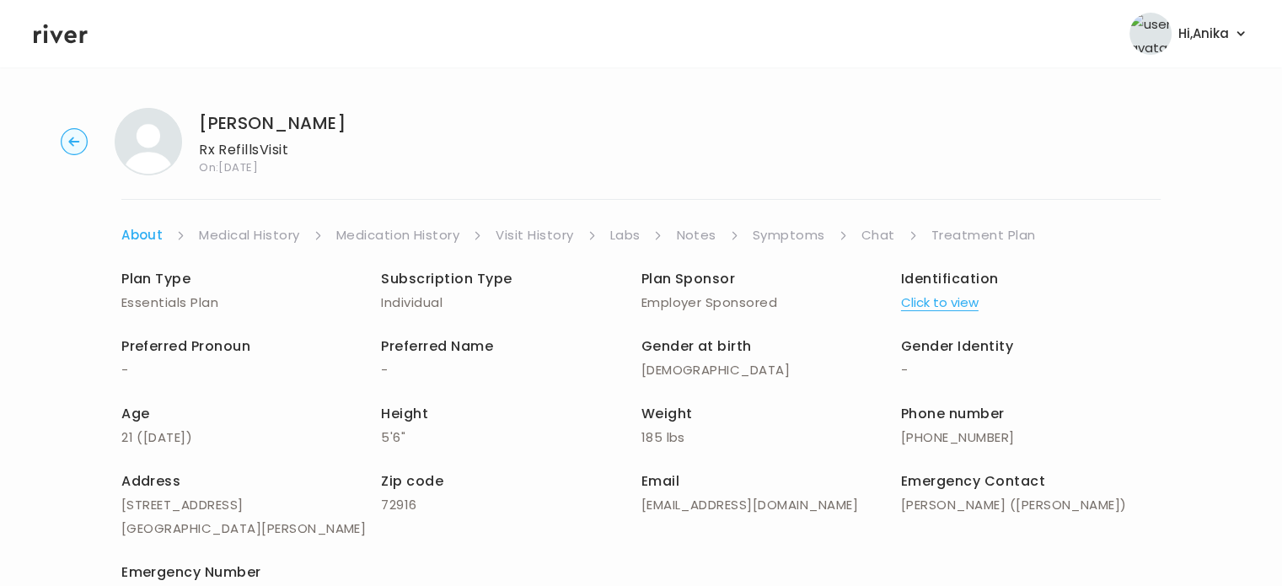
click at [262, 239] on link "Medical History" at bounding box center [249, 235] width 100 height 24
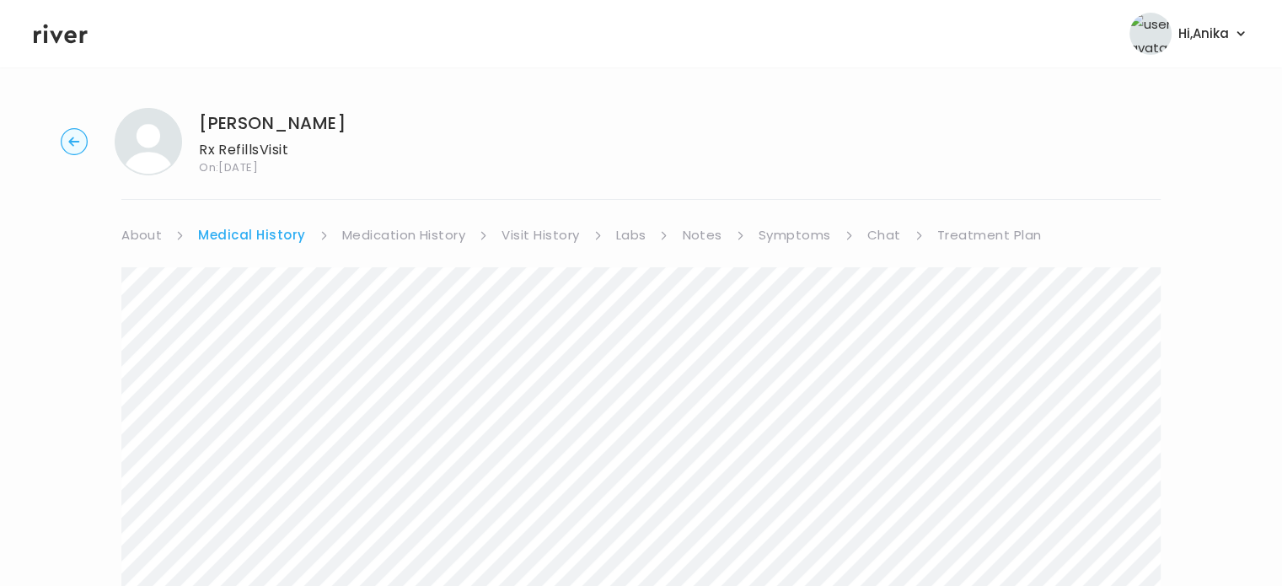
click at [162, 232] on li "About" at bounding box center [152, 235] width 63 height 24
click at [154, 234] on link "About" at bounding box center [141, 235] width 40 height 24
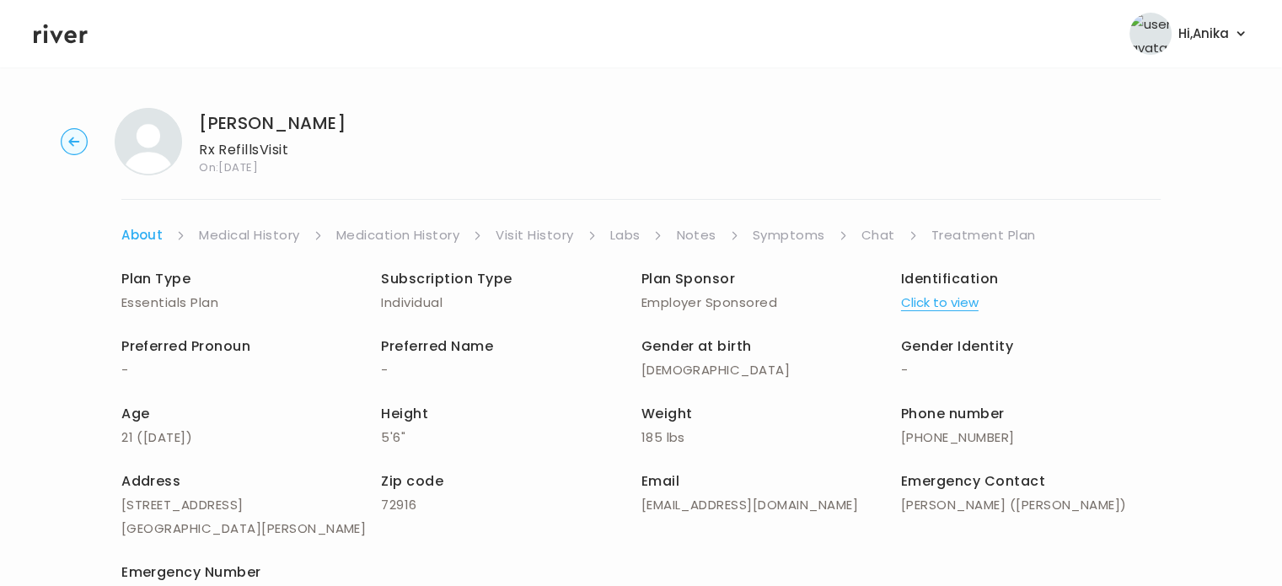
click at [255, 231] on link "Medical History" at bounding box center [249, 235] width 100 height 24
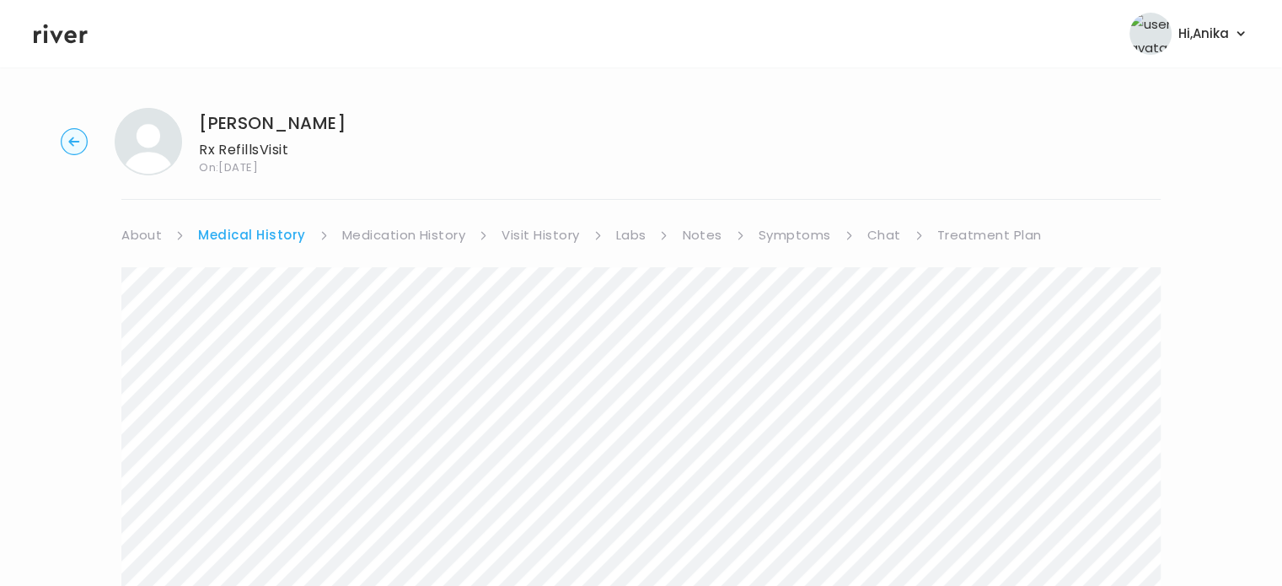
click at [394, 228] on link "Medication History" at bounding box center [404, 235] width 124 height 24
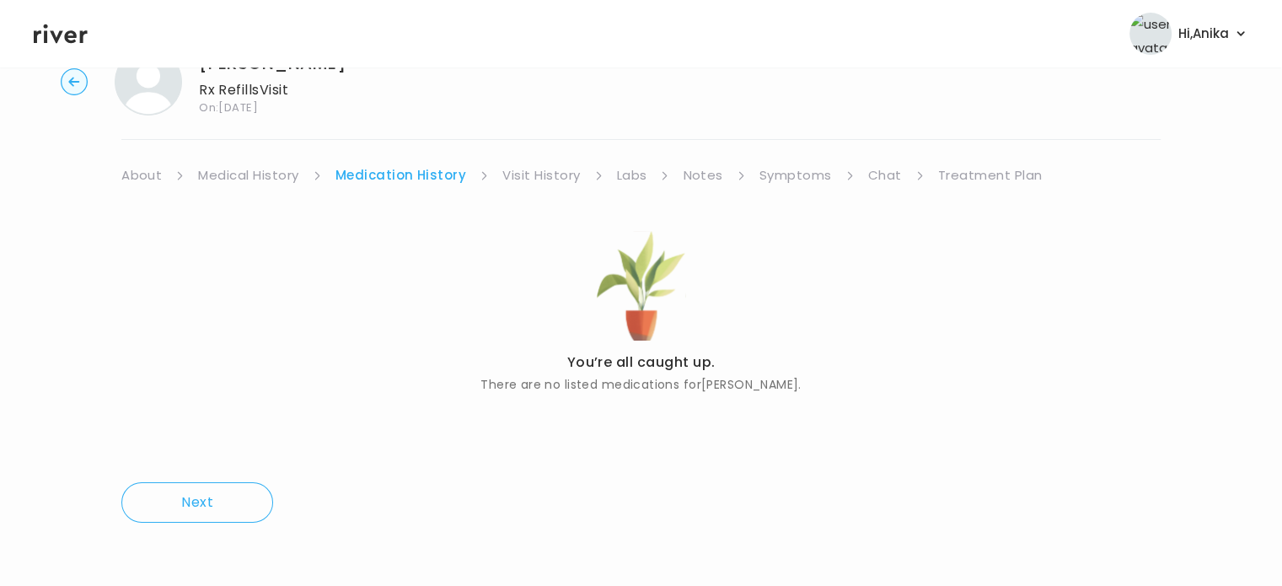
click at [549, 169] on link "Visit History" at bounding box center [541, 175] width 78 height 24
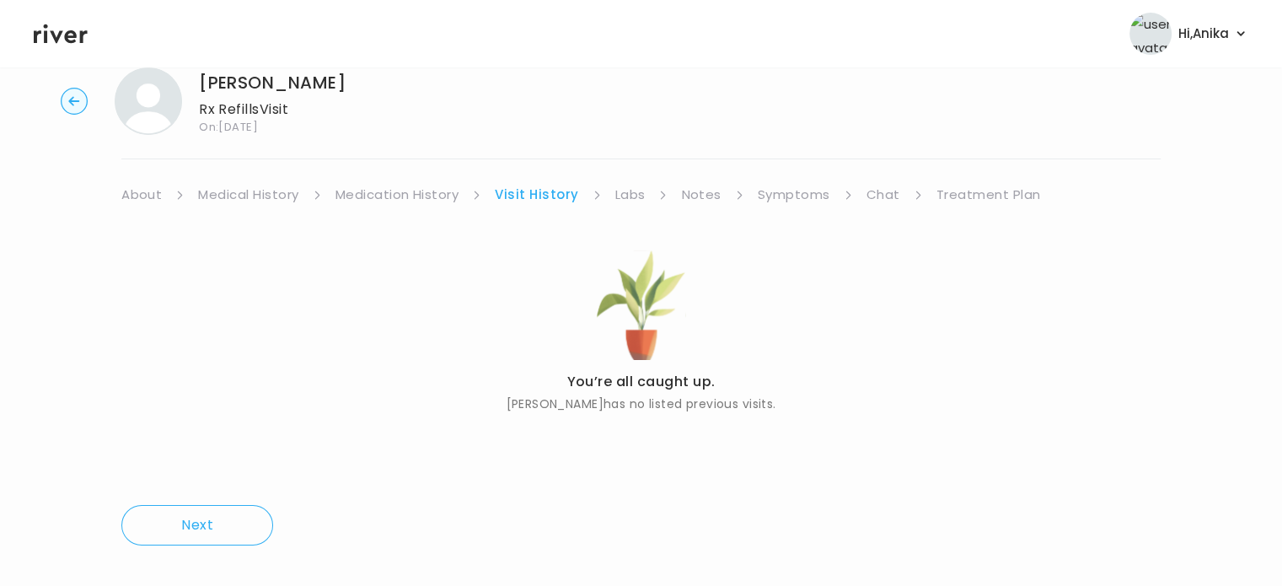
scroll to position [40, 0]
click at [624, 197] on link "Labs" at bounding box center [630, 196] width 30 height 24
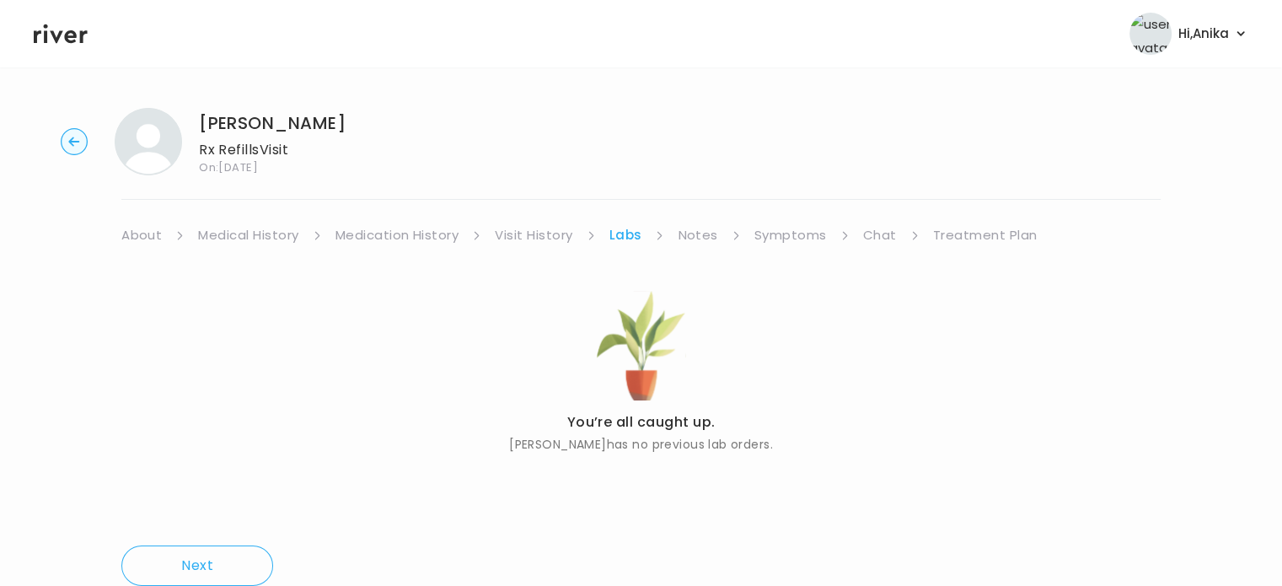
click at [692, 231] on link "Notes" at bounding box center [697, 235] width 40 height 24
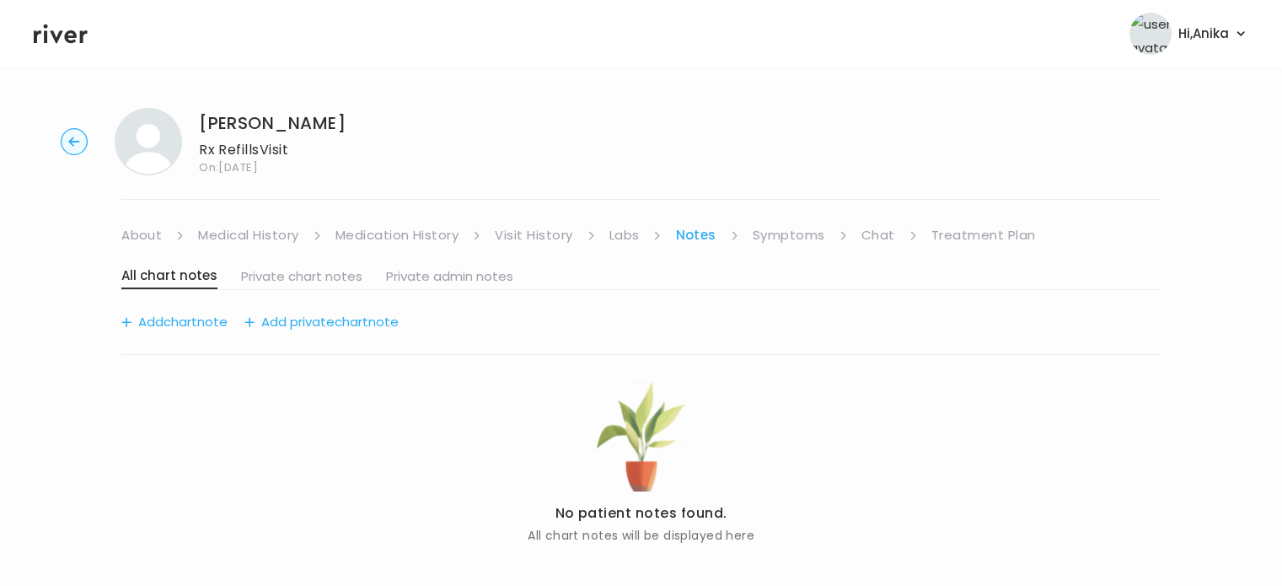
click at [778, 236] on link "Symptoms" at bounding box center [788, 235] width 72 height 24
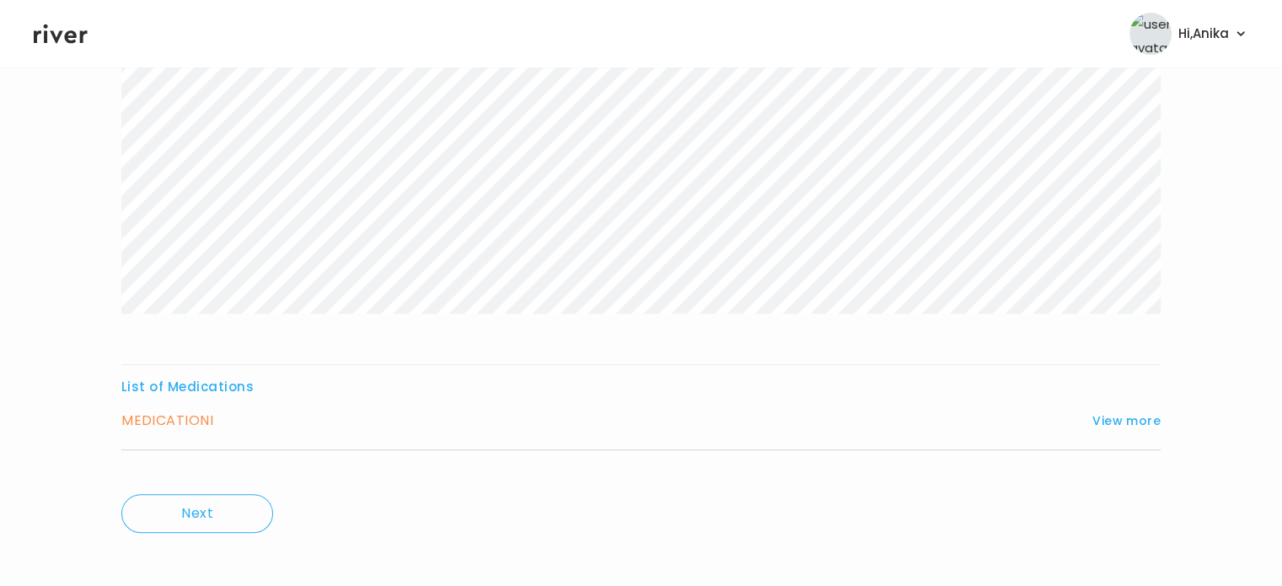
scroll to position [415, 0]
click at [1110, 408] on button "View more" at bounding box center [1126, 411] width 68 height 20
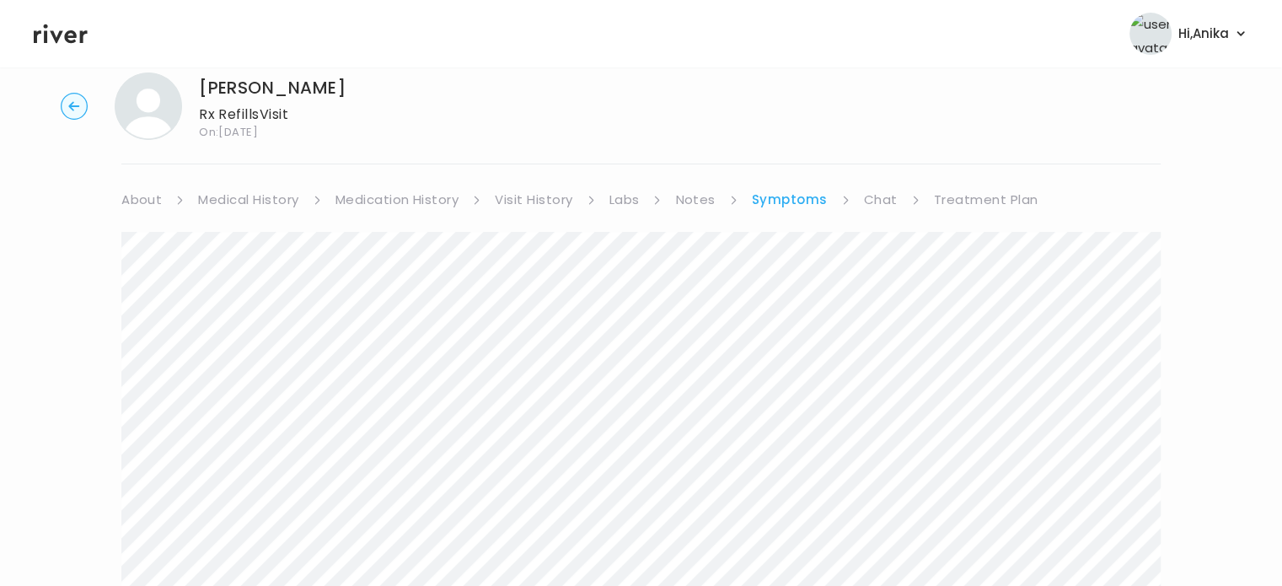
scroll to position [0, 0]
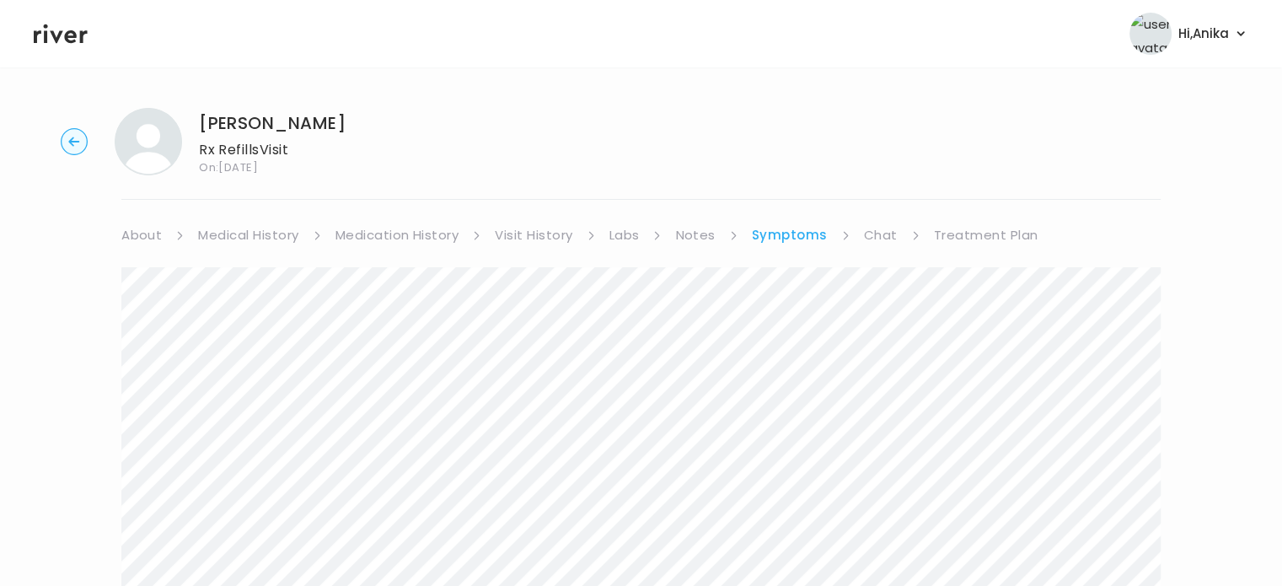
click at [945, 238] on link "Treatment Plan" at bounding box center [986, 235] width 104 height 24
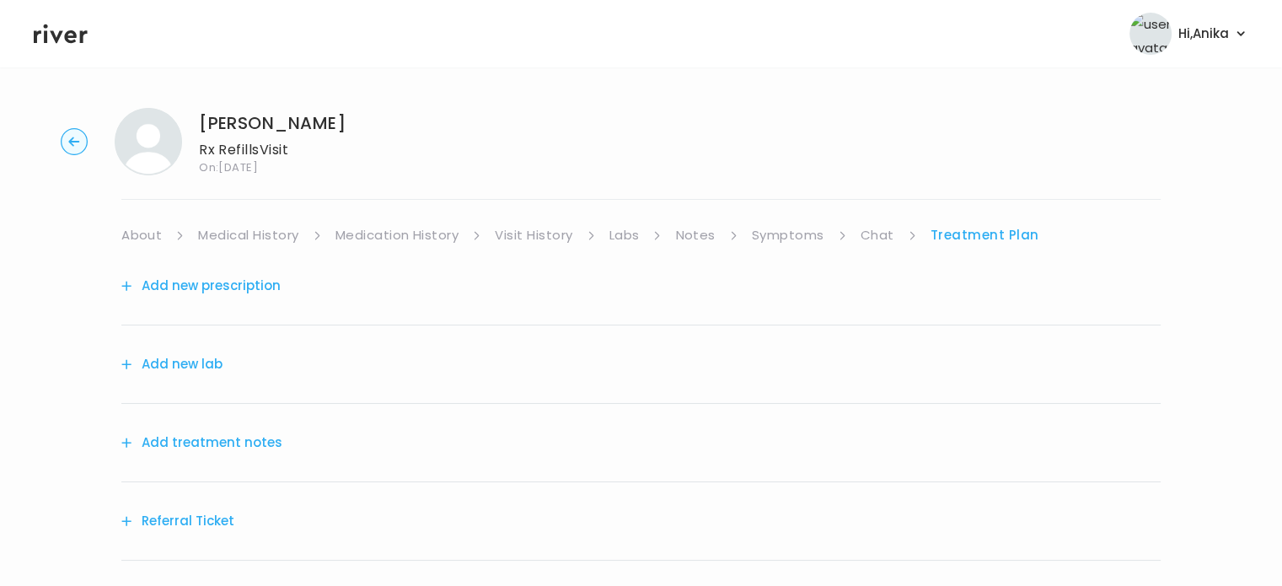
click at [218, 436] on button "Add treatment notes" at bounding box center [201, 443] width 161 height 24
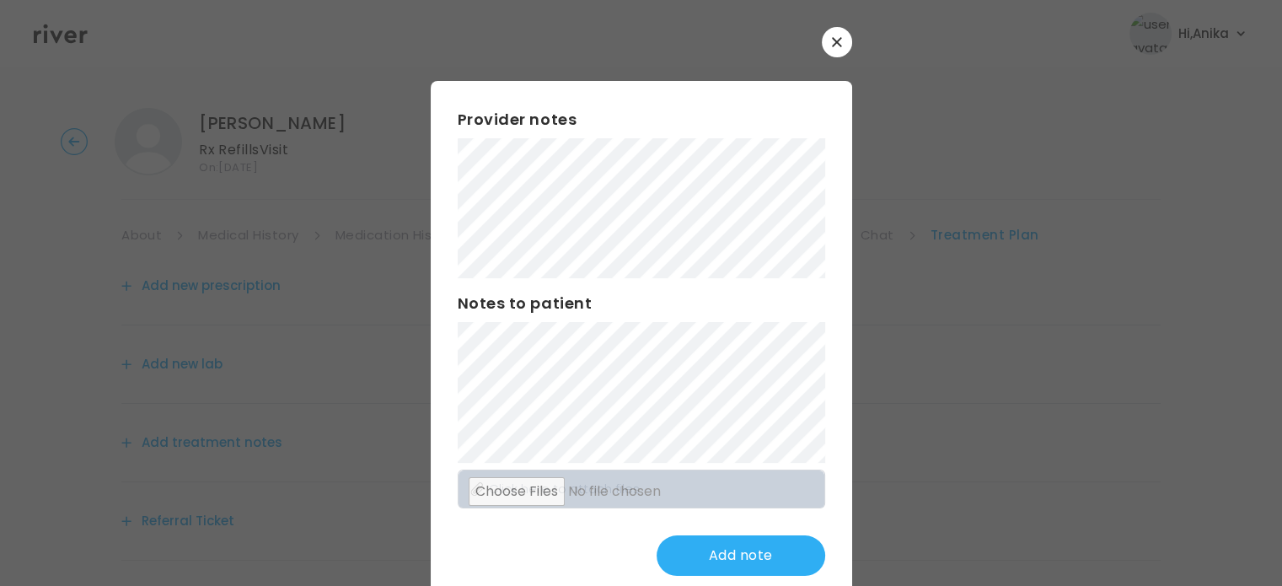
click at [499, 569] on div "Add note" at bounding box center [641, 555] width 367 height 40
click at [702, 549] on button "Update note" at bounding box center [740, 555] width 169 height 40
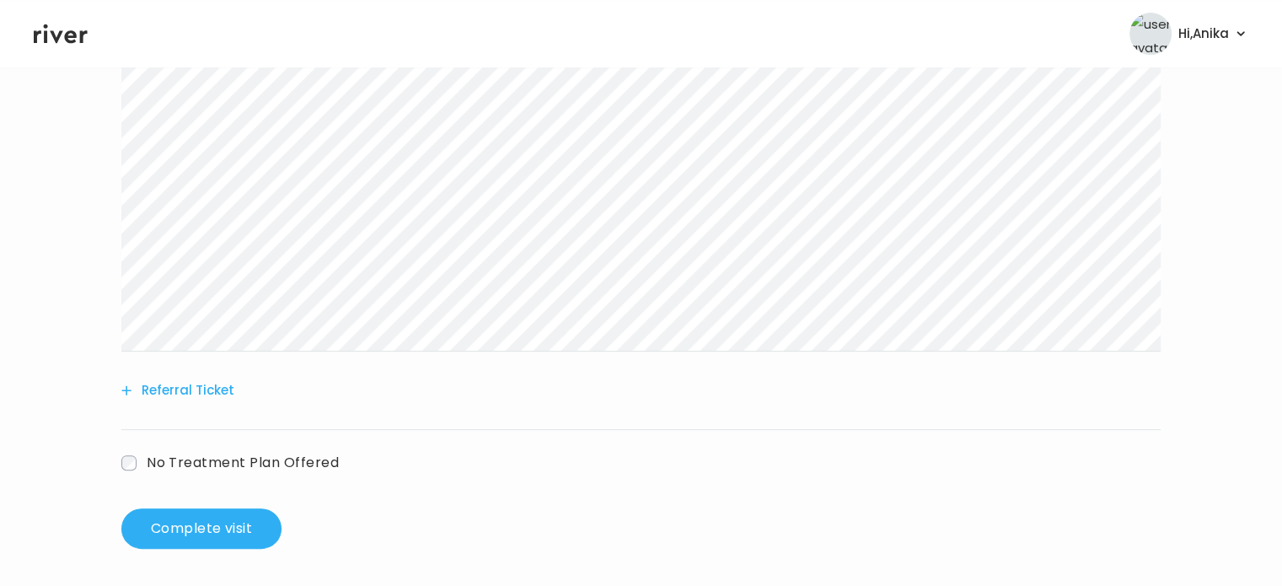
scroll to position [431, 0]
click at [237, 516] on button "Complete visit" at bounding box center [201, 526] width 160 height 40
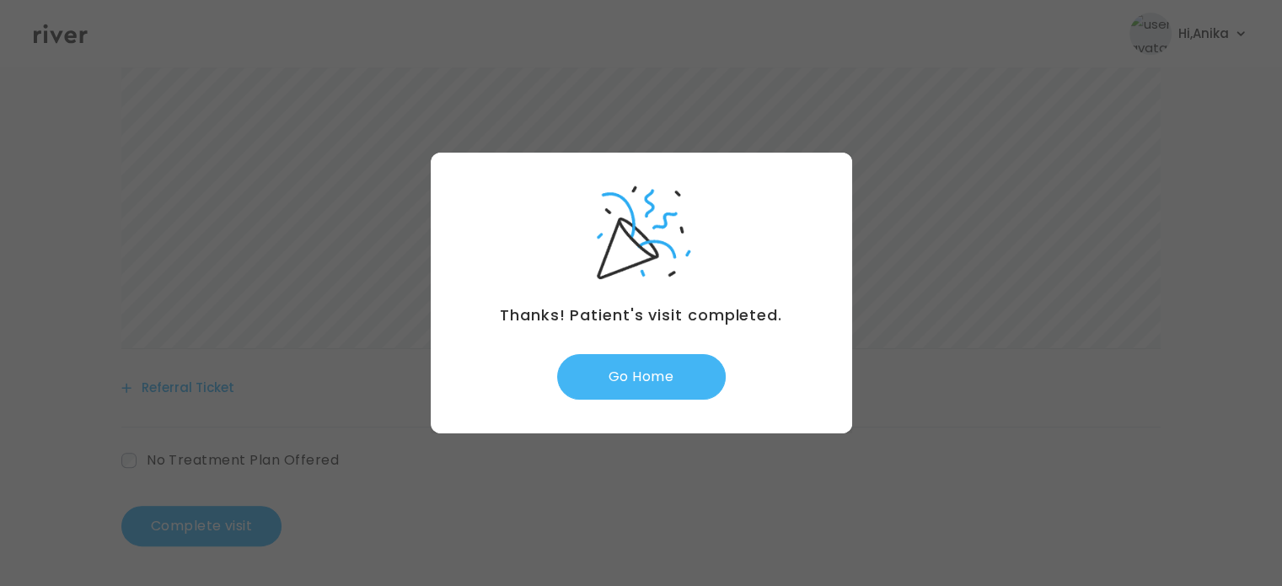
click at [617, 392] on button "Go Home" at bounding box center [641, 377] width 169 height 46
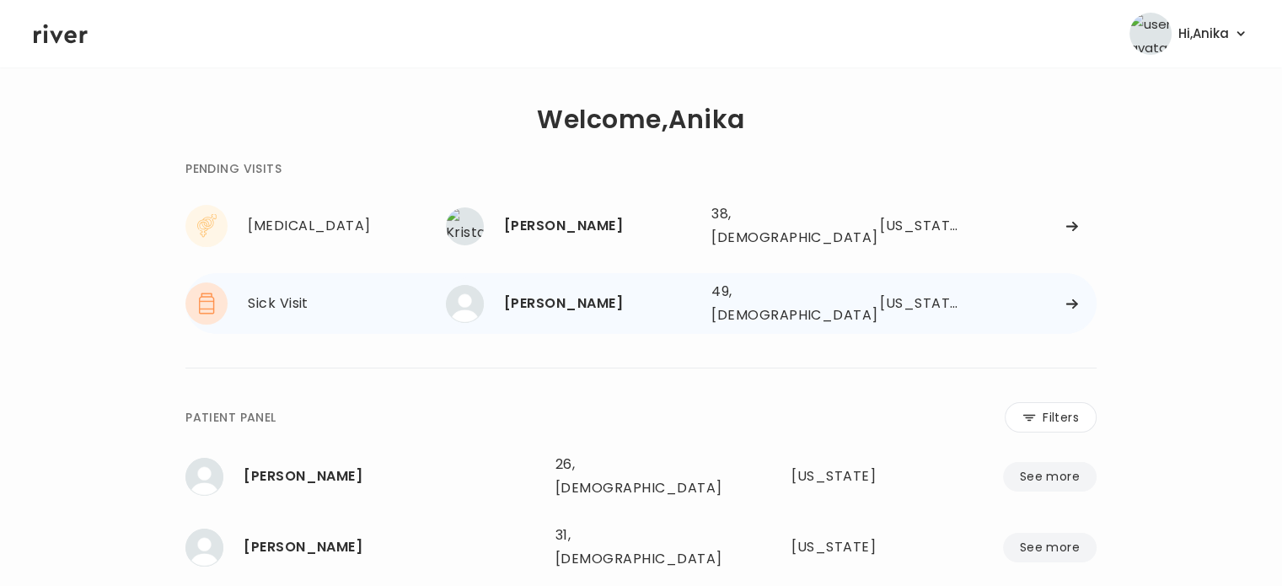
click at [571, 300] on div "[PERSON_NAME]" at bounding box center [601, 304] width 194 height 24
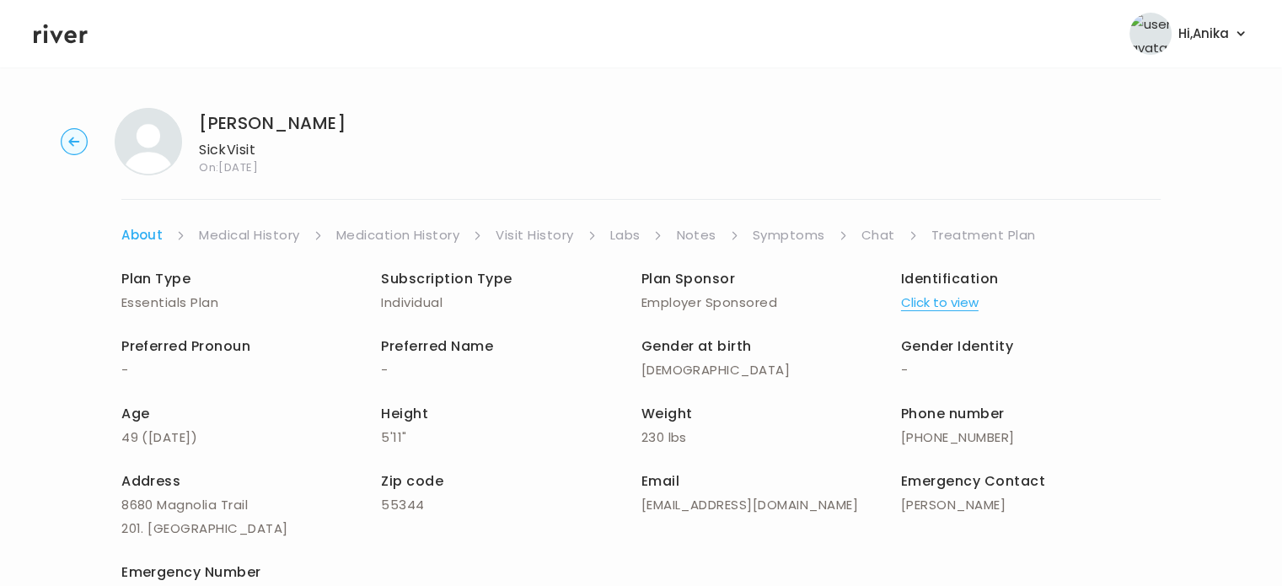
click at [944, 303] on button "Click to view" at bounding box center [940, 303] width 78 height 24
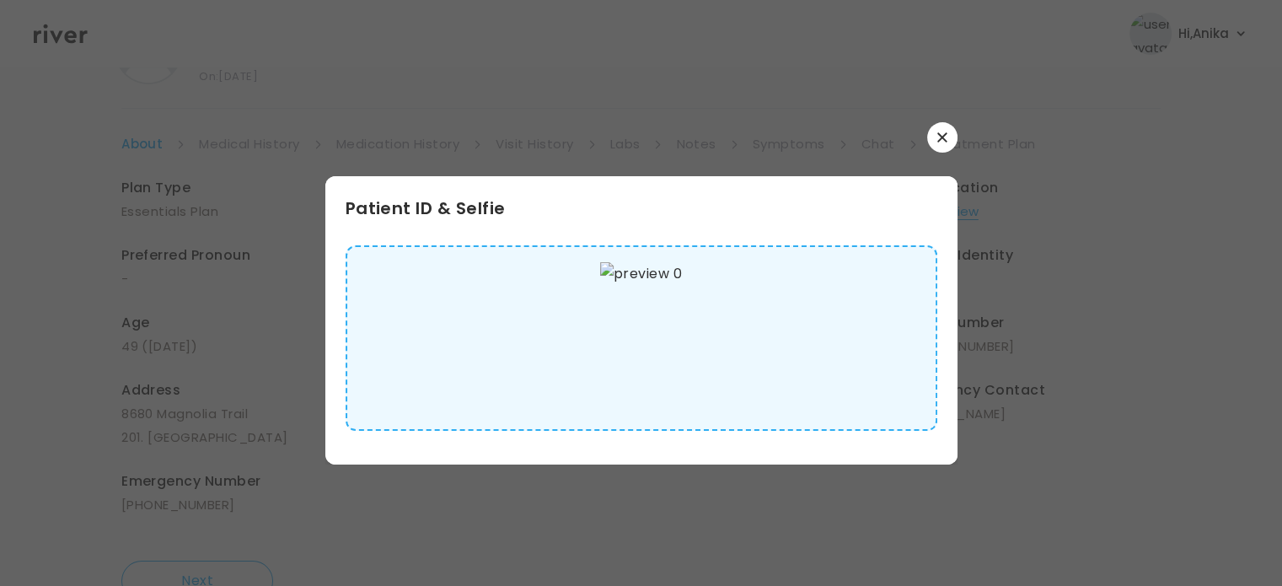
scroll to position [104, 0]
click at [939, 132] on icon "button" at bounding box center [942, 137] width 10 height 10
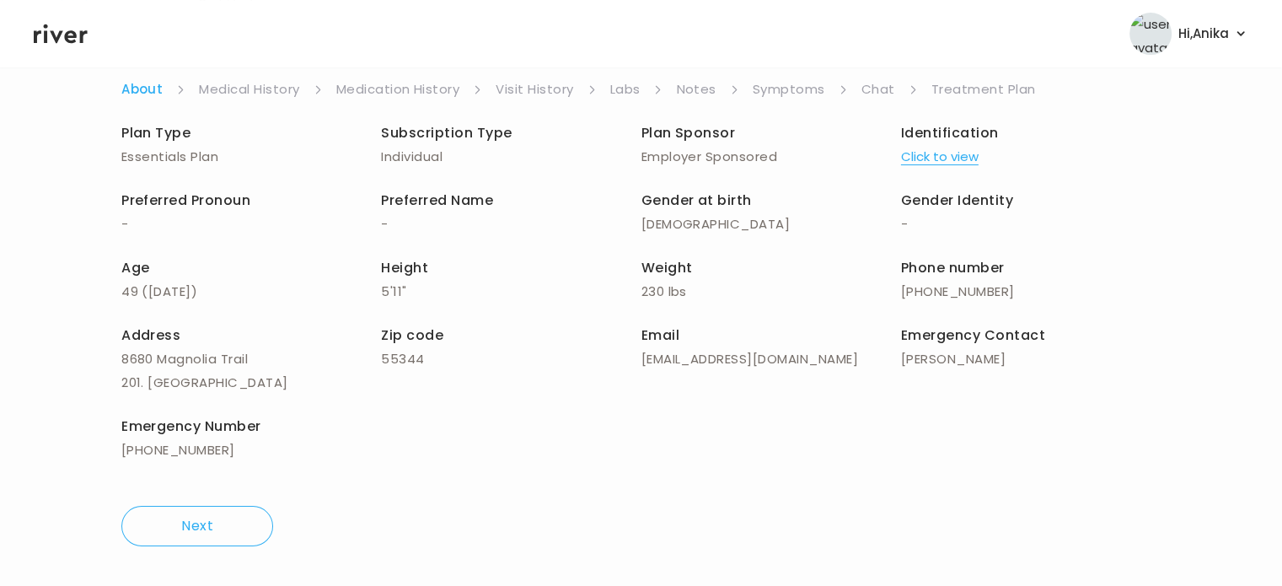
scroll to position [0, 0]
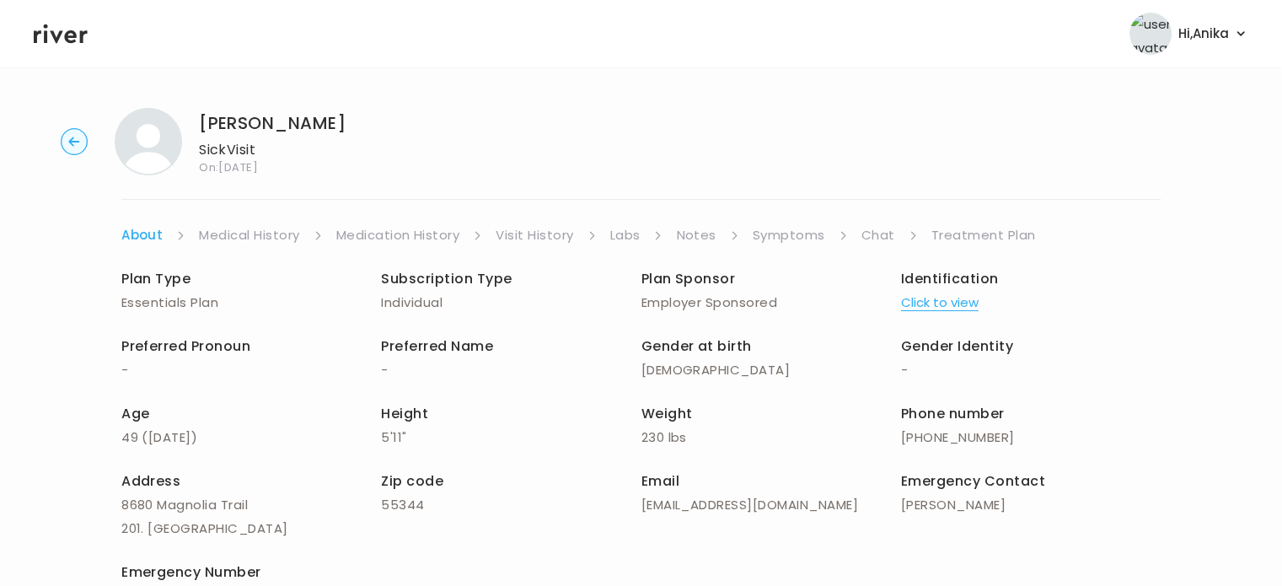
click at [251, 238] on link "Medical History" at bounding box center [249, 235] width 100 height 24
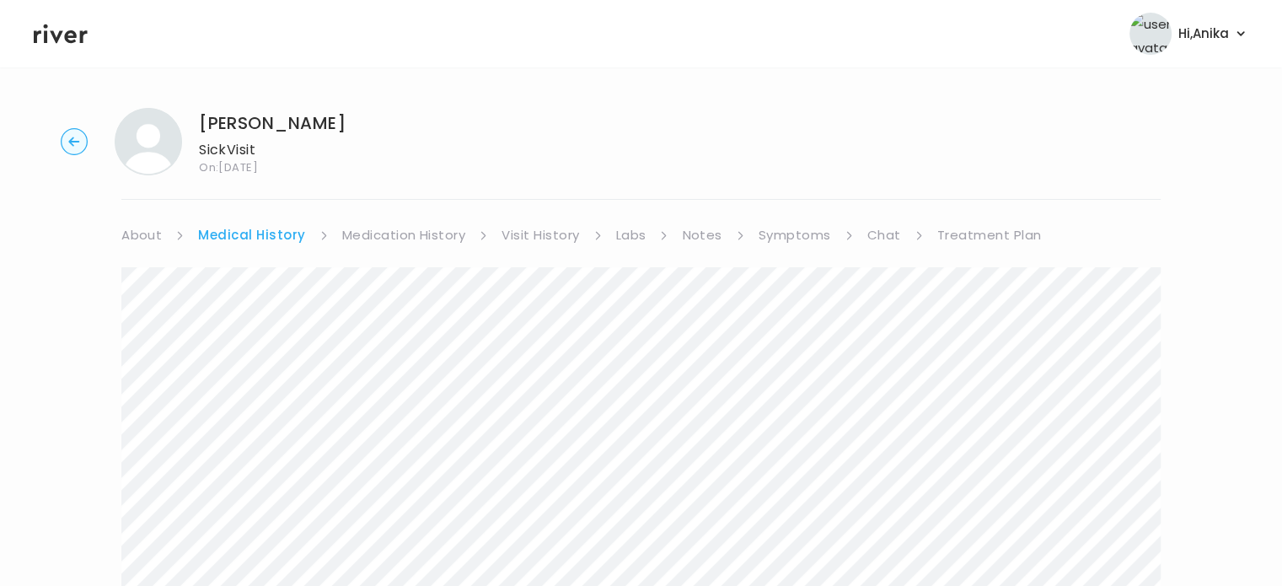
click at [385, 234] on link "Medication History" at bounding box center [404, 235] width 124 height 24
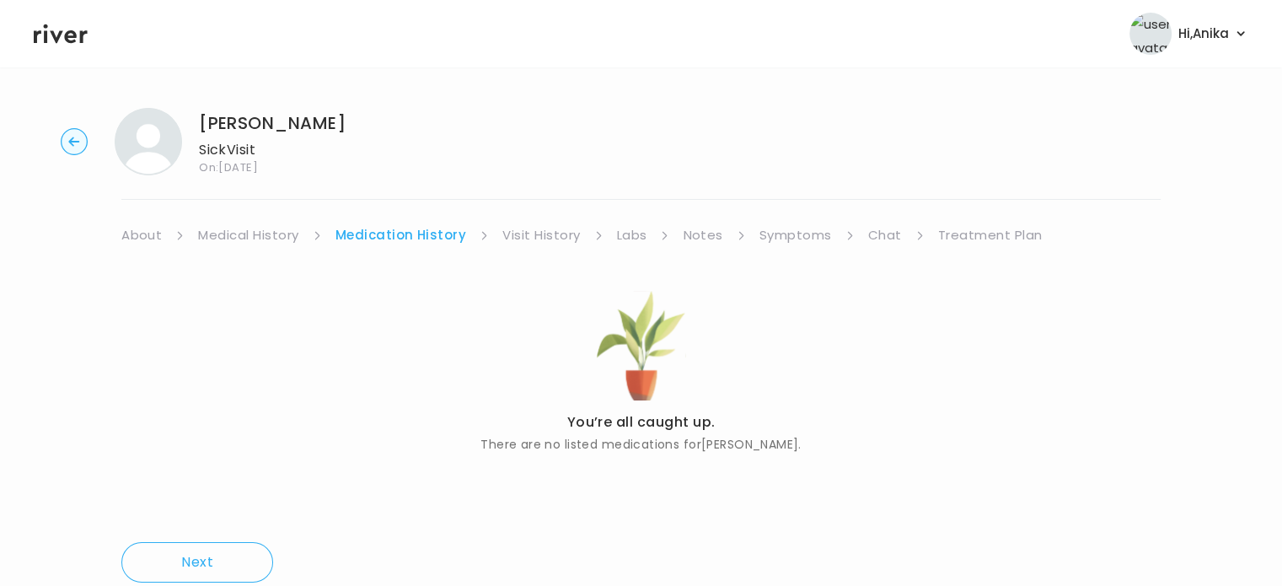
click at [529, 232] on link "Visit History" at bounding box center [541, 235] width 78 height 24
click at [632, 235] on link "Labs" at bounding box center [630, 235] width 30 height 24
click at [698, 233] on link "Notes" at bounding box center [697, 235] width 40 height 24
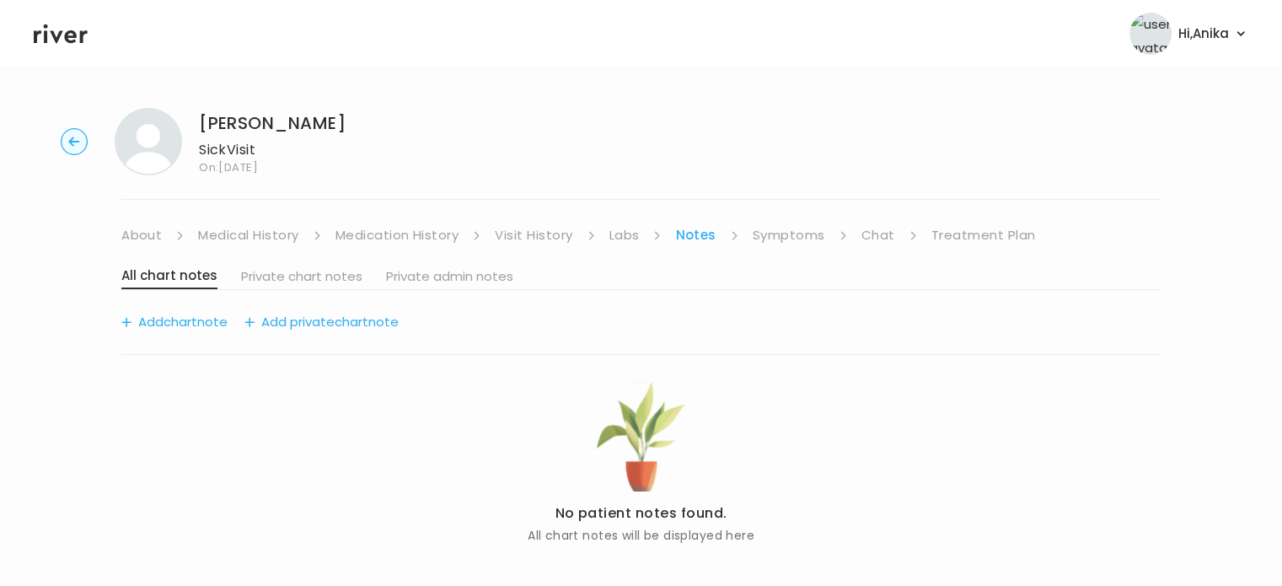
click at [782, 234] on link "Symptoms" at bounding box center [788, 235] width 72 height 24
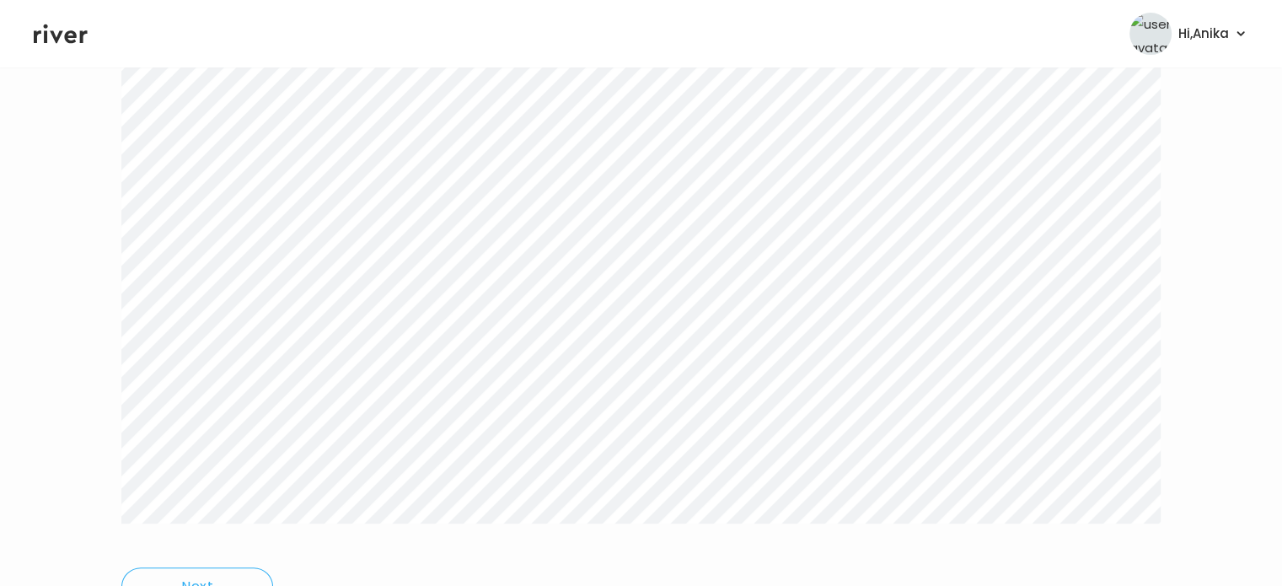
scroll to position [324, 0]
click at [61, 34] on icon at bounding box center [61, 33] width 54 height 19
click at [81, 39] on icon at bounding box center [61, 33] width 54 height 19
